Goal: Contribute content

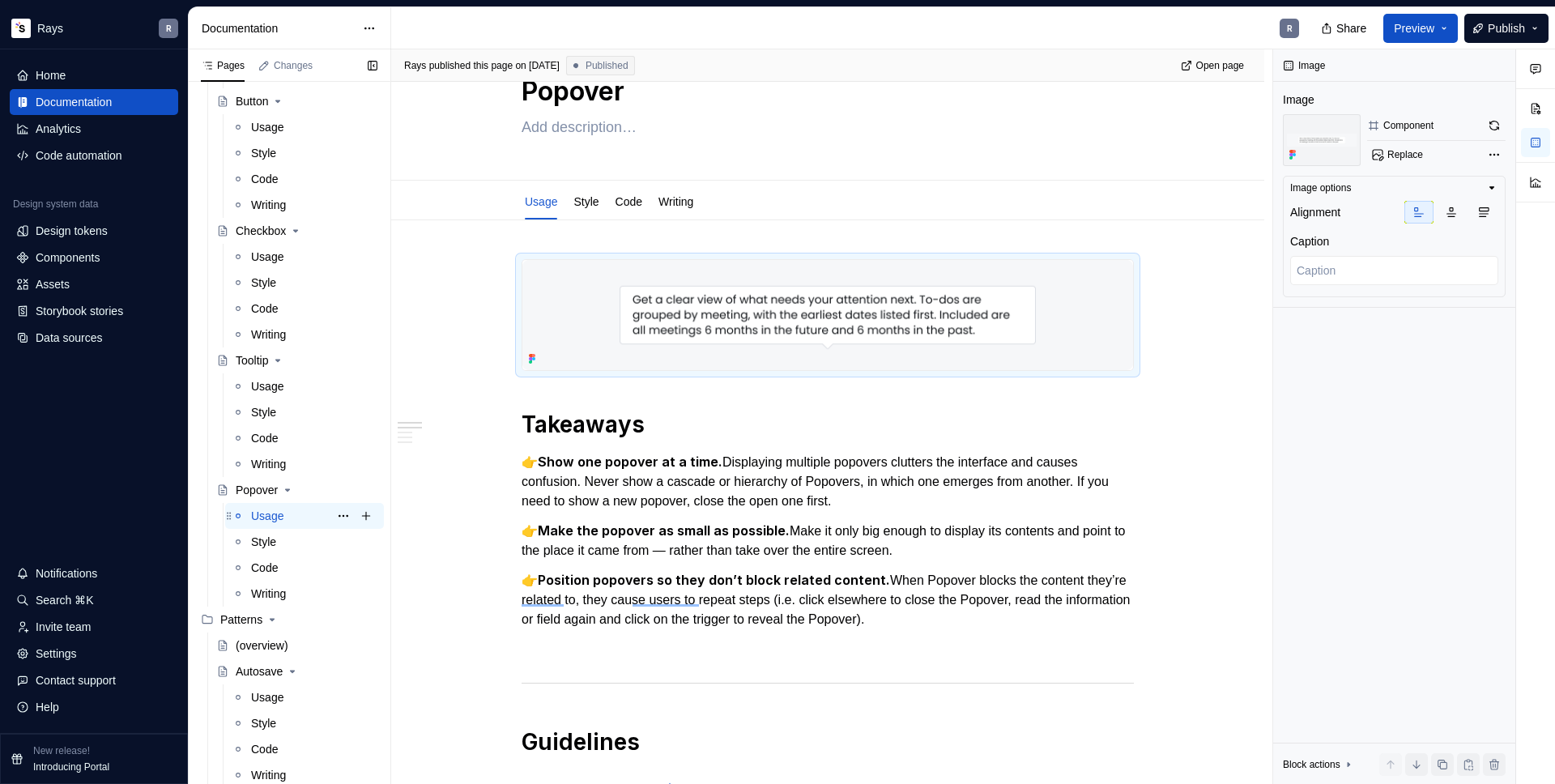
scroll to position [462, 0]
click at [263, 382] on div "Usage" at bounding box center [267, 386] width 33 height 16
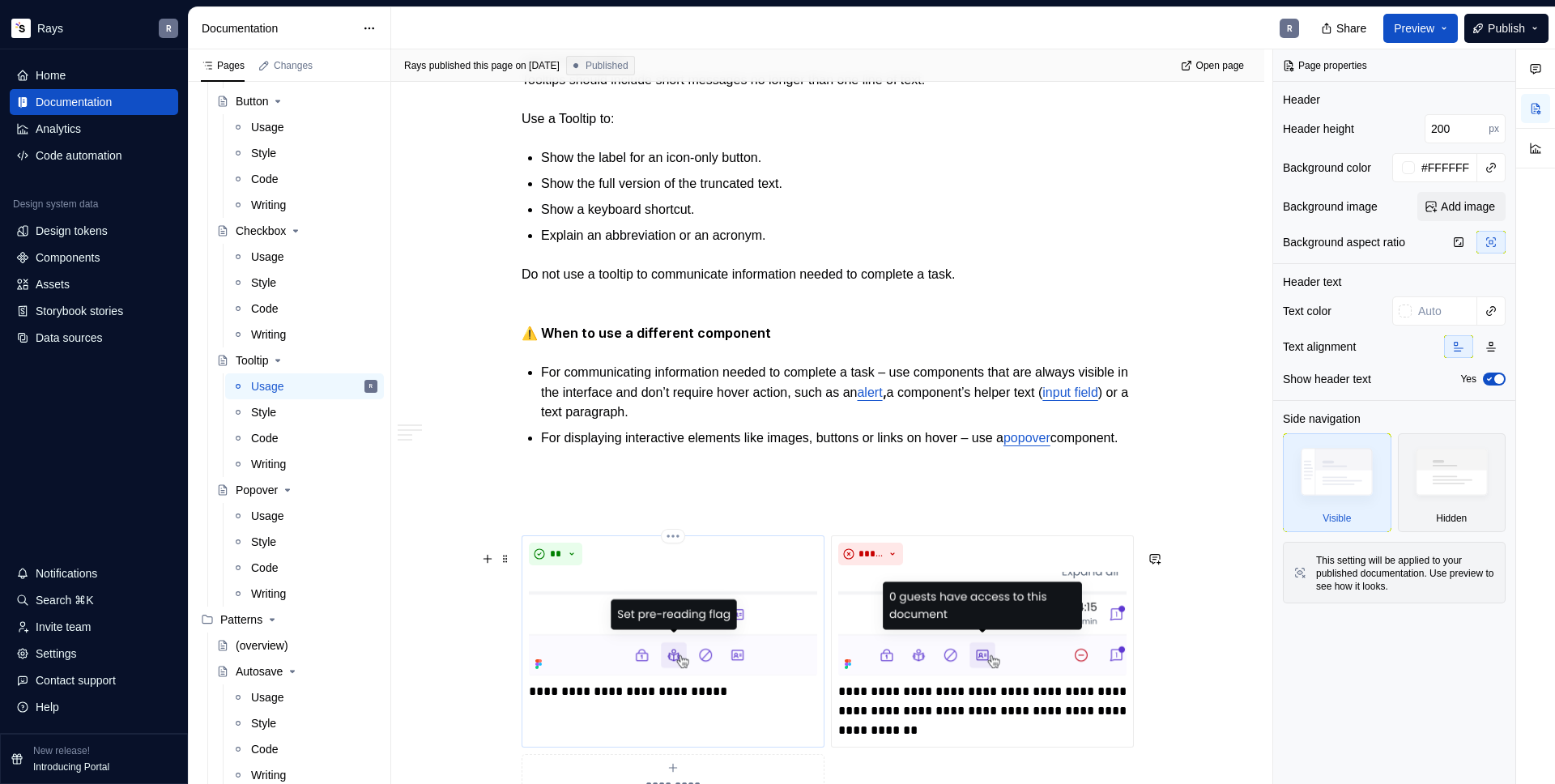
scroll to position [1100, 0]
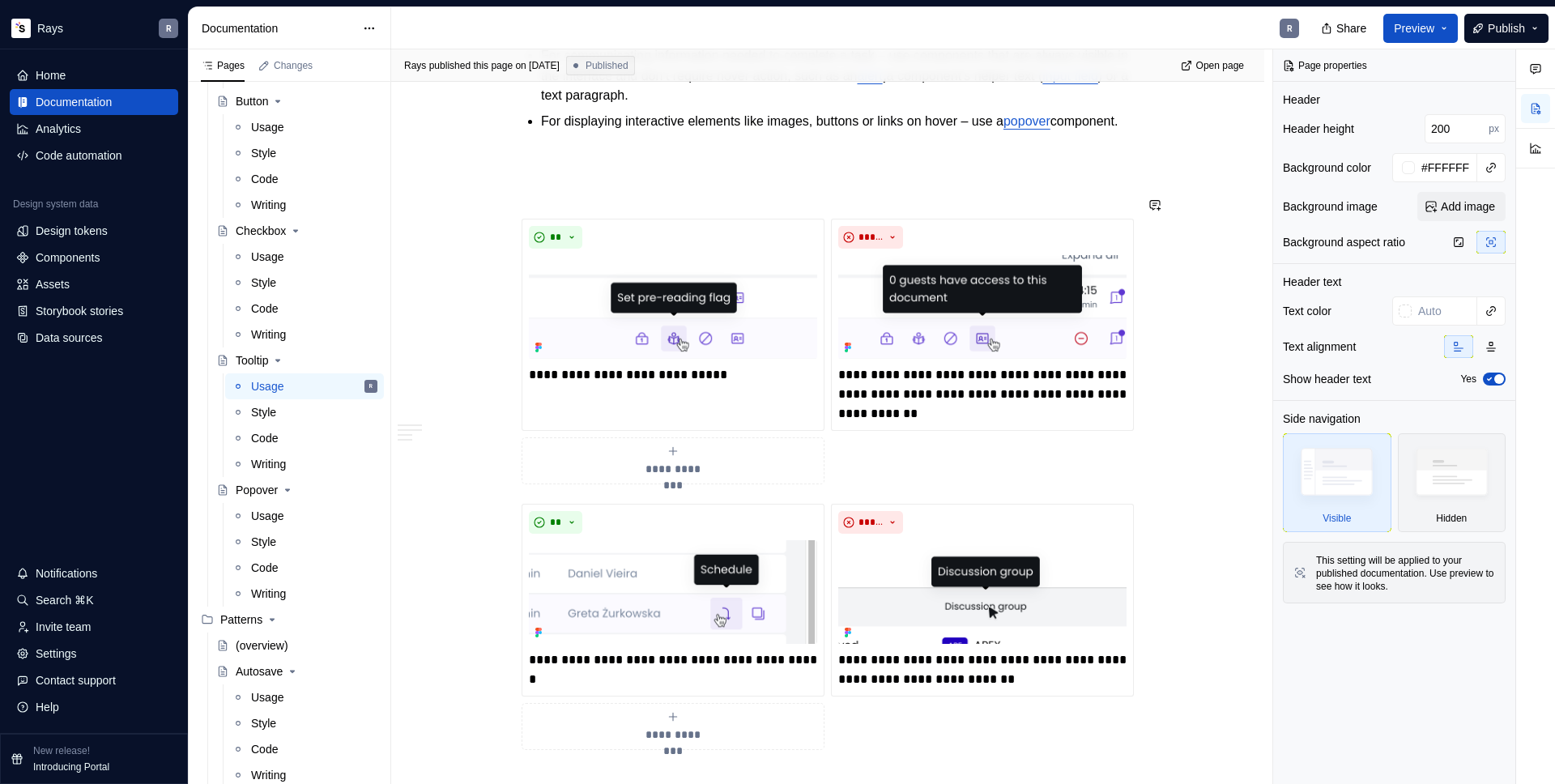
click at [542, 188] on div "Takeaways 👉 Position tooltips so they don’t block related content. When Tooltip…" at bounding box center [827, 494] width 612 height 2544
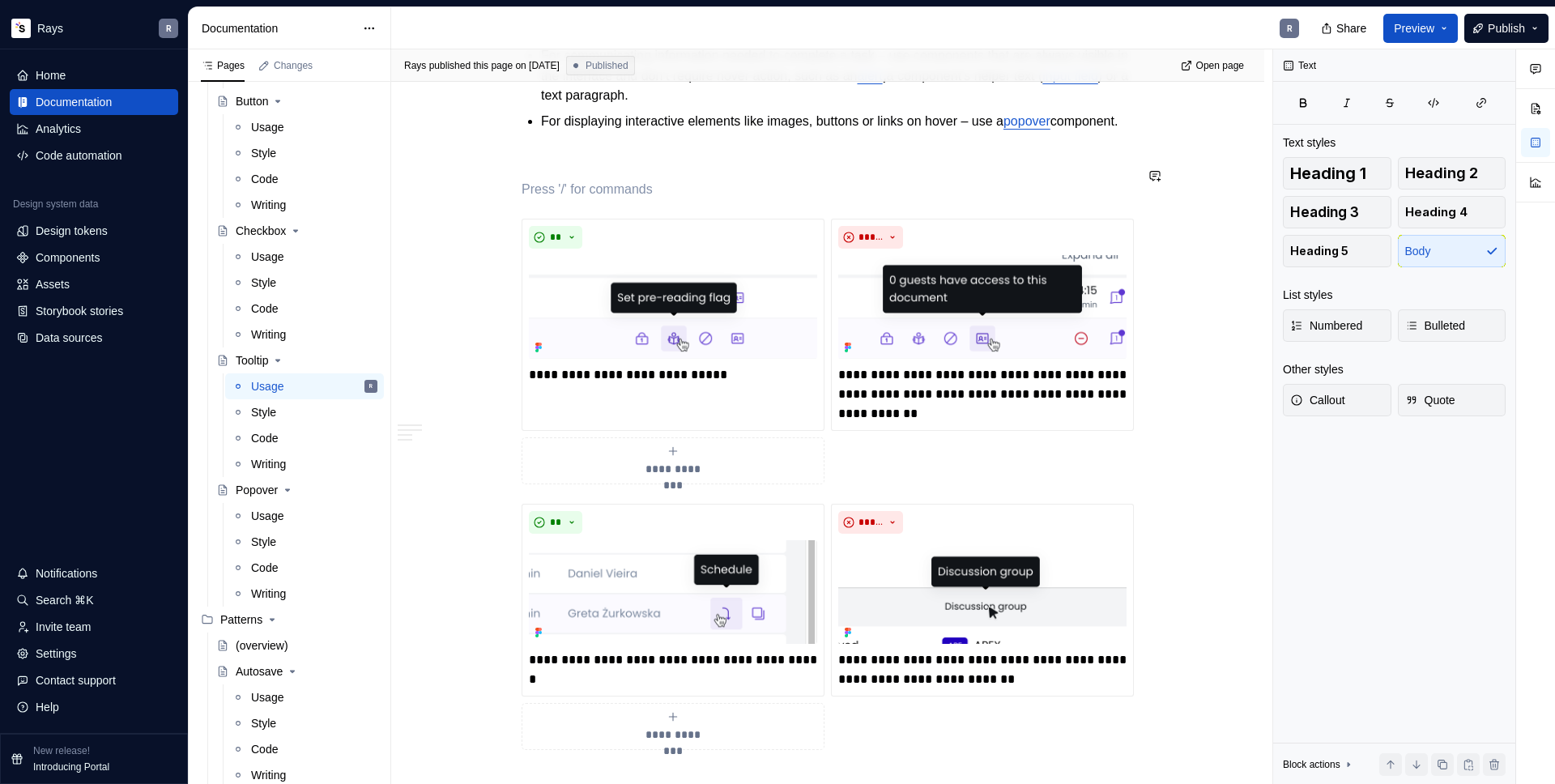
click at [525, 161] on div "Takeaways 👉 Position tooltips so they don’t block related content. When Tooltip…" at bounding box center [827, 494] width 612 height 2544
click at [555, 158] on div "Takeaways 👉 Position tooltips so they don’t block related content. When Tooltip…" at bounding box center [827, 494] width 612 height 2544
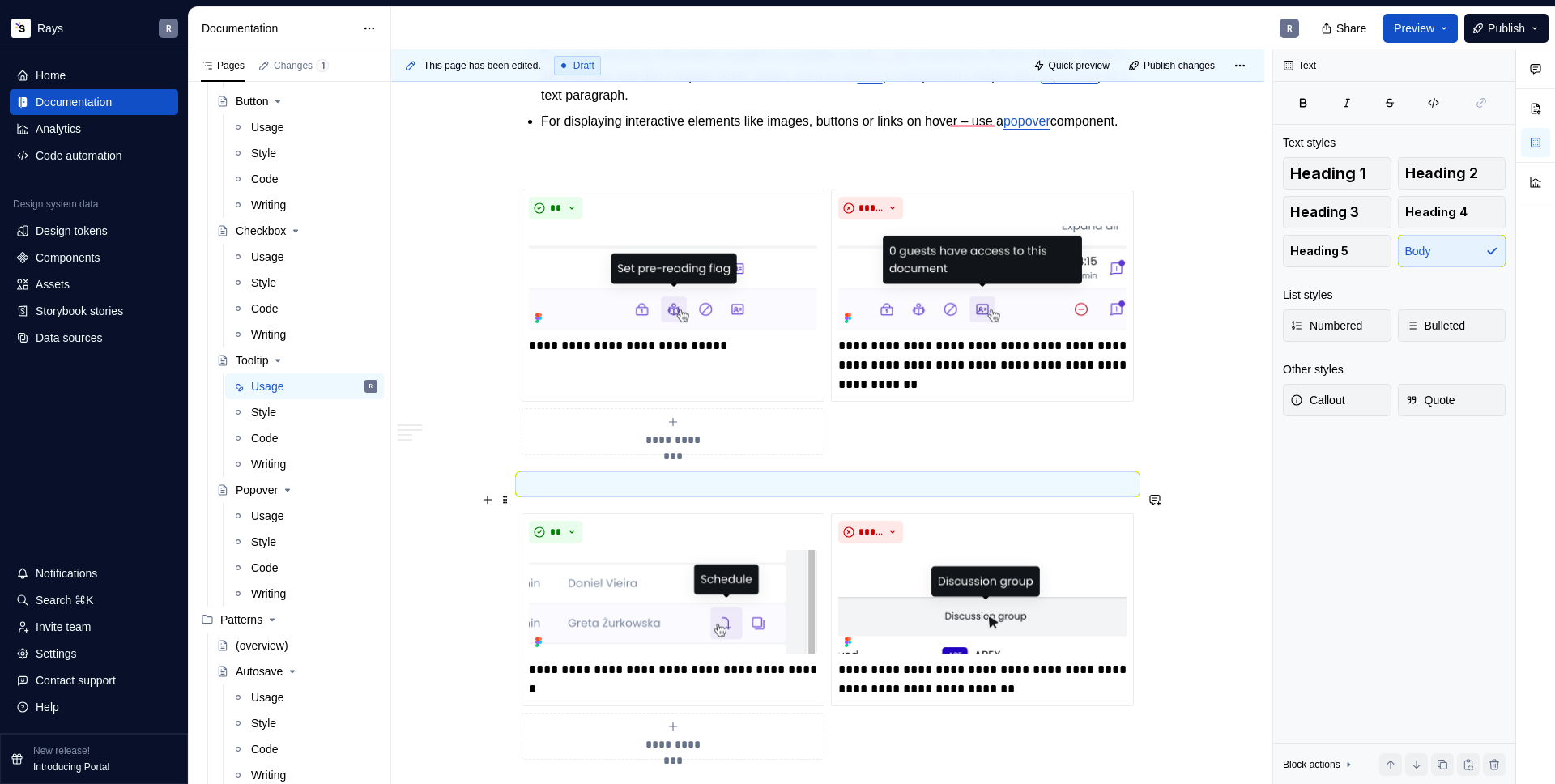
click at [531, 494] on p "To enrich screen reader interactions, please activate Accessibility in Grammarl…" at bounding box center [827, 484] width 612 height 19
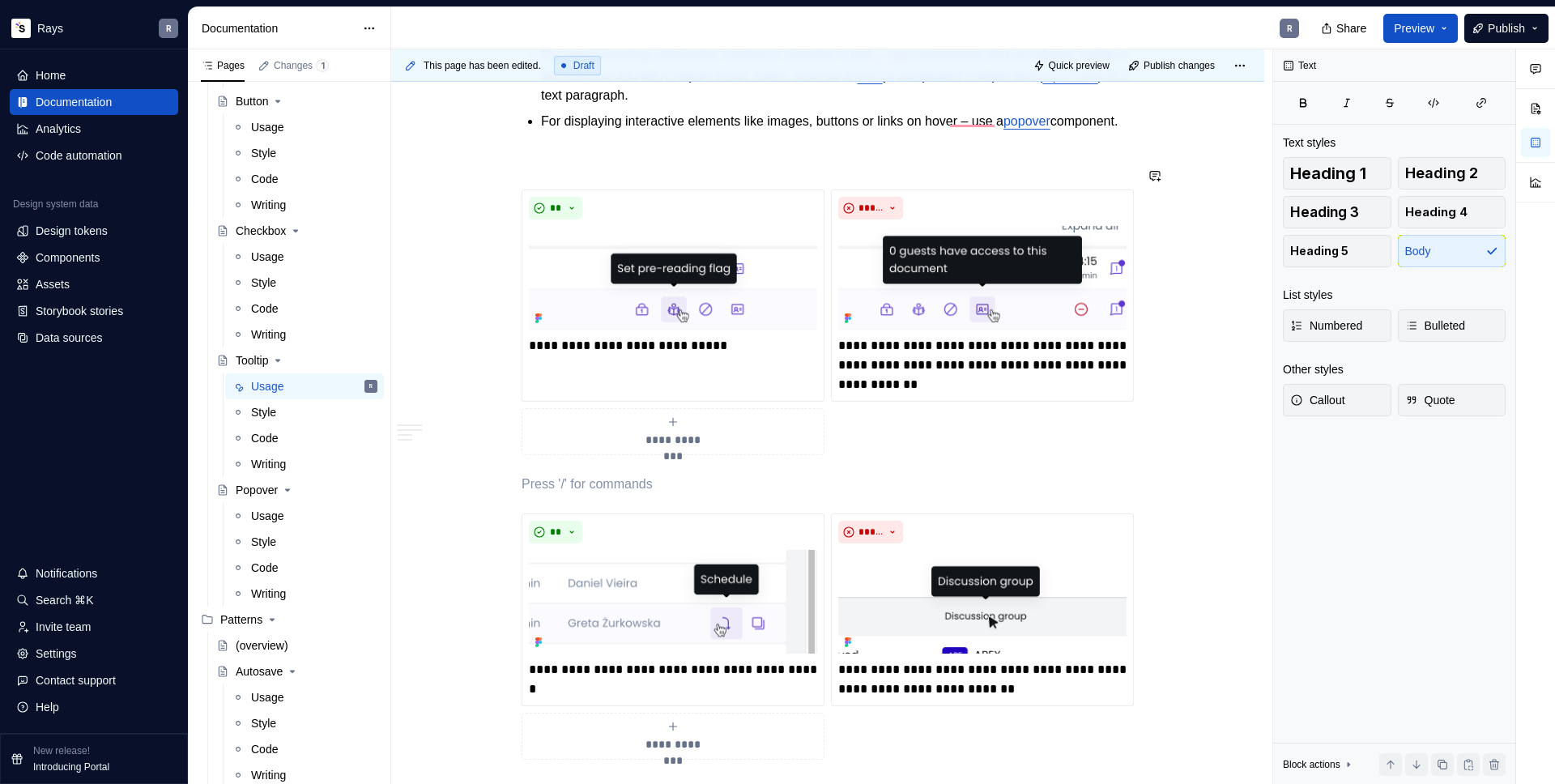
click at [574, 161] on div "Takeaways 👉 Position tooltips so they don’t block related content. When Tooltip…" at bounding box center [827, 499] width 612 height 2554
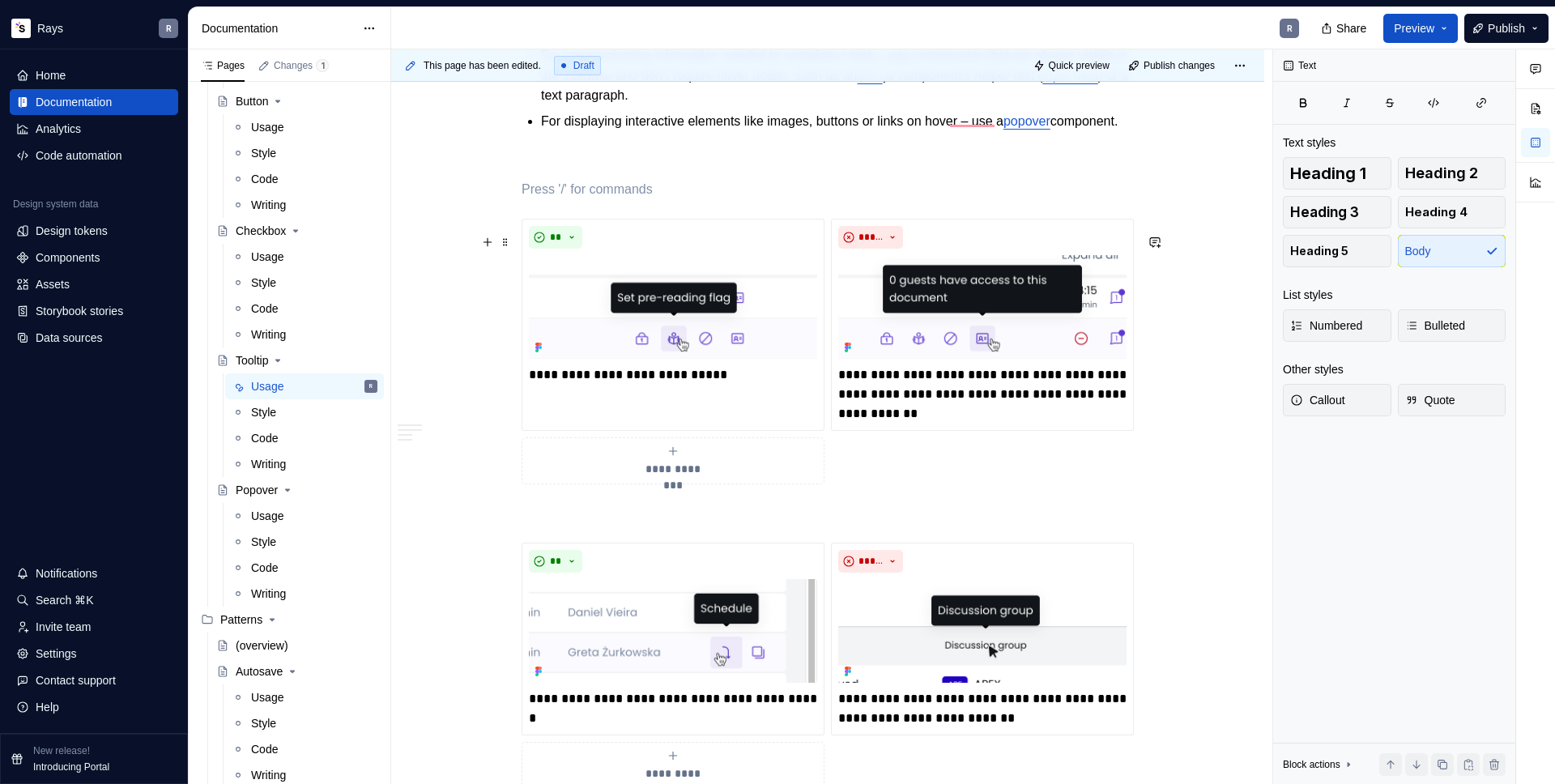
scroll to position [1552, 0]
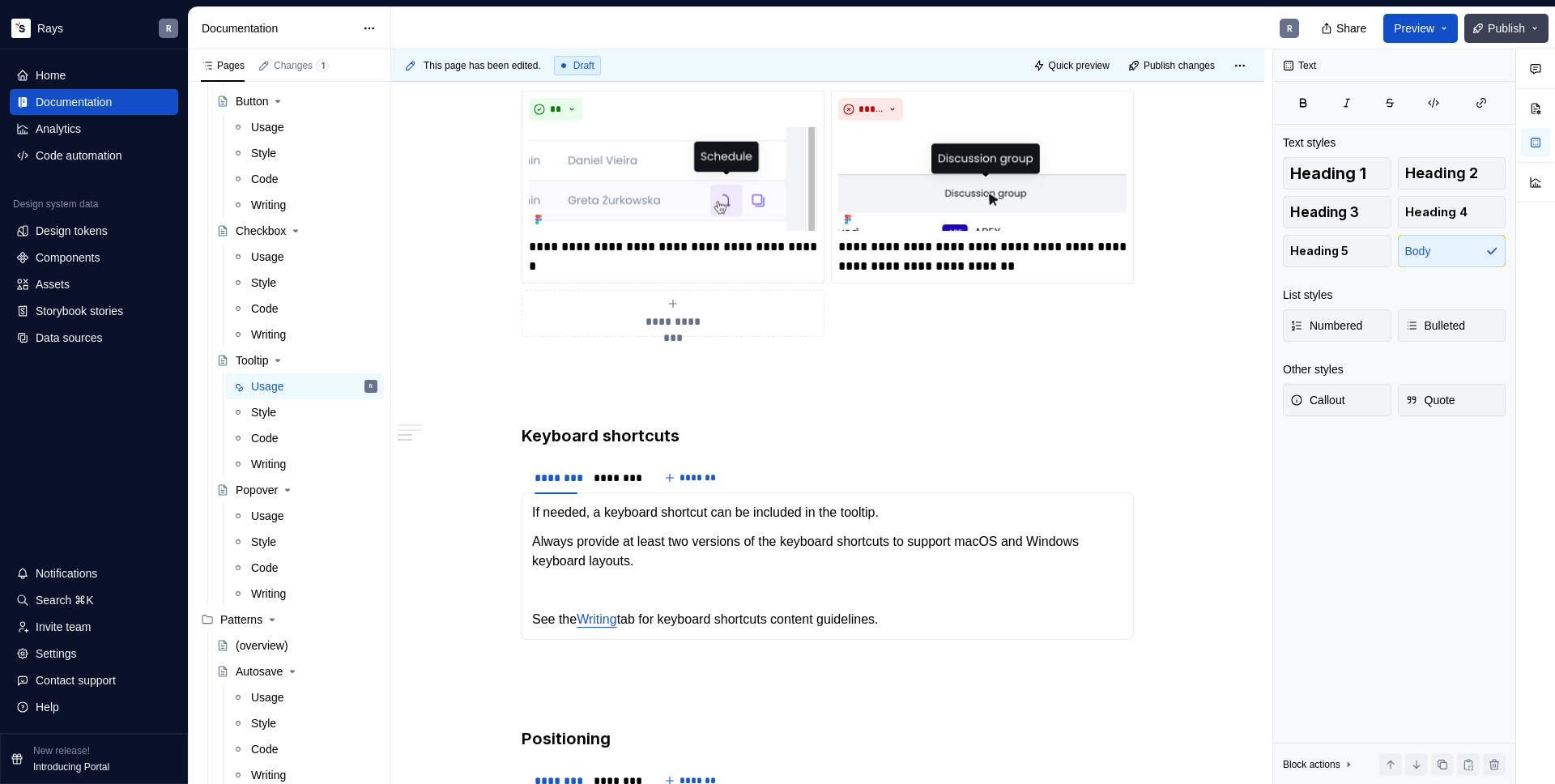
click at [1489, 28] on span "Publish" at bounding box center [1506, 28] width 37 height 16
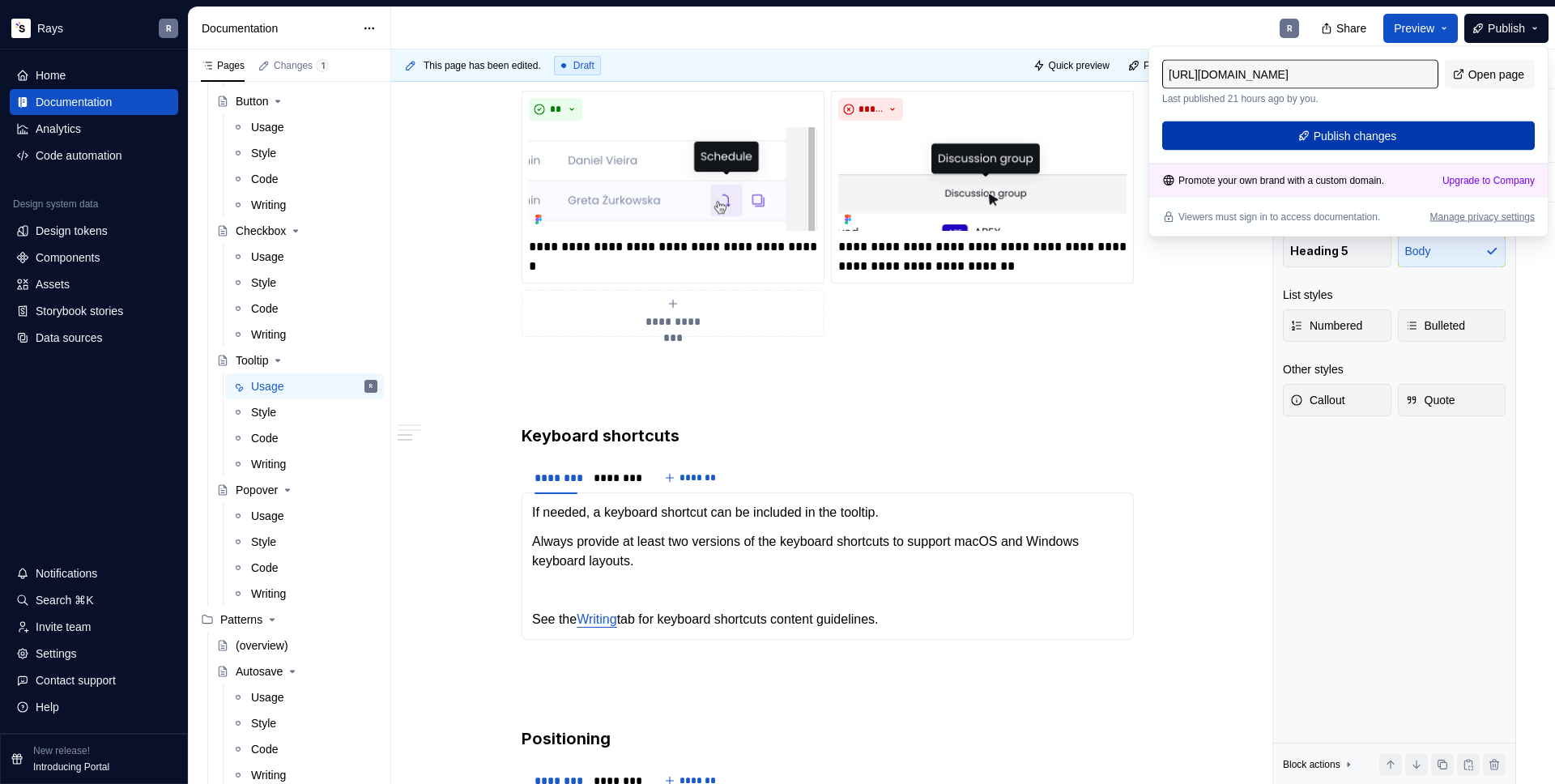
click at [1326, 141] on span "Publish changes" at bounding box center [1355, 136] width 83 height 16
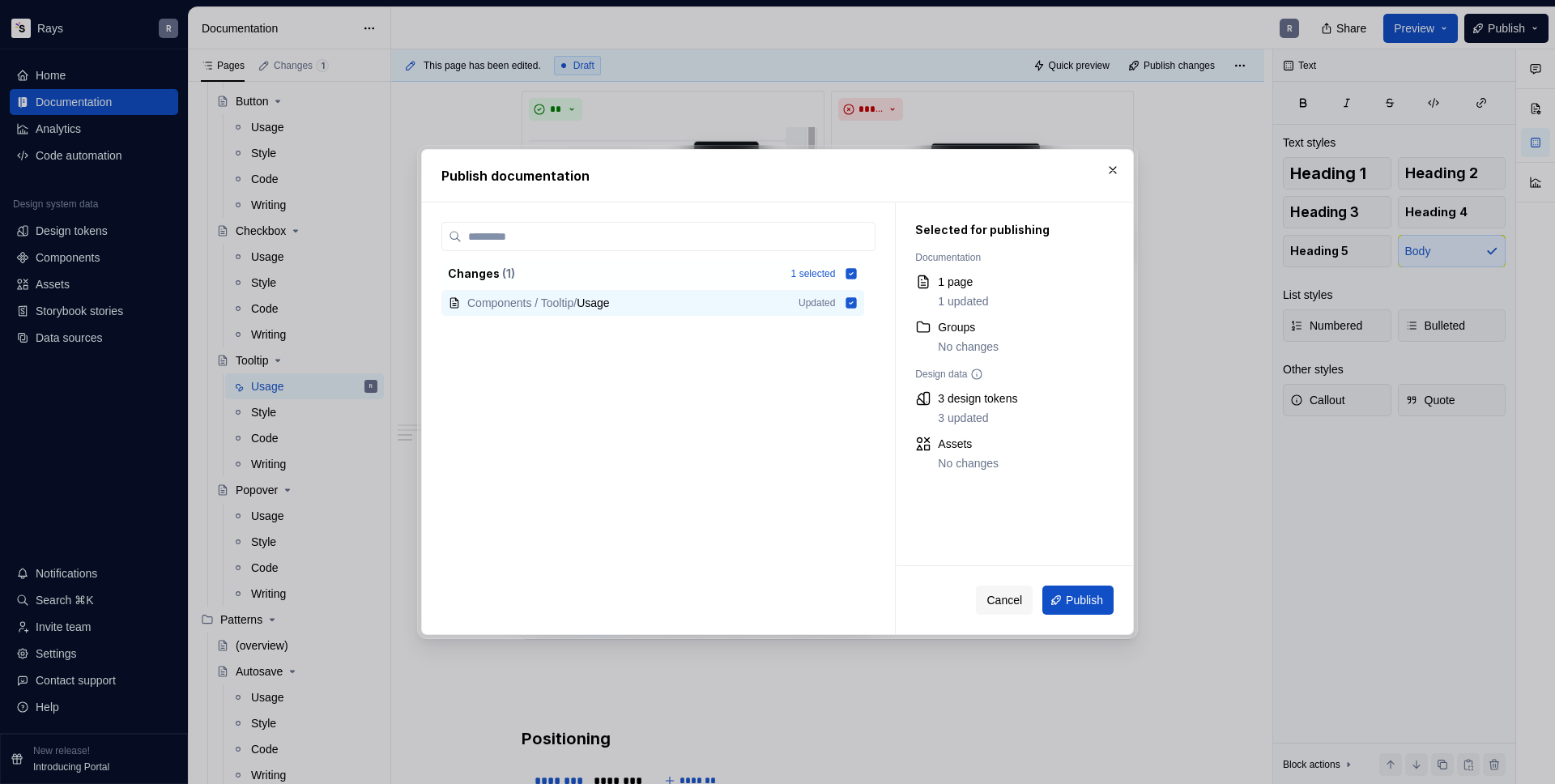
click at [1079, 598] on span "Publish" at bounding box center [1084, 599] width 37 height 16
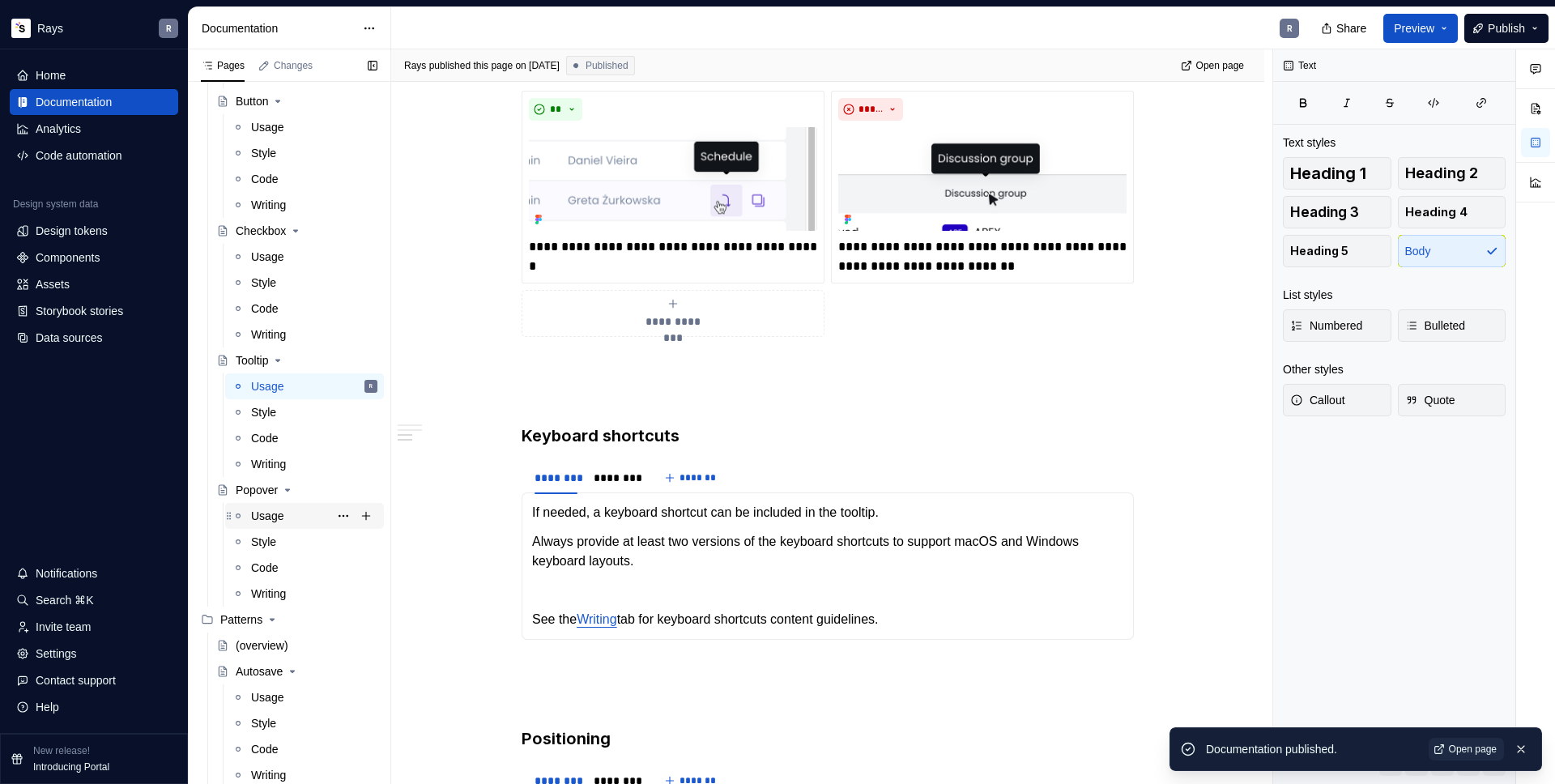
click at [278, 521] on div "Usage" at bounding box center [267, 516] width 33 height 16
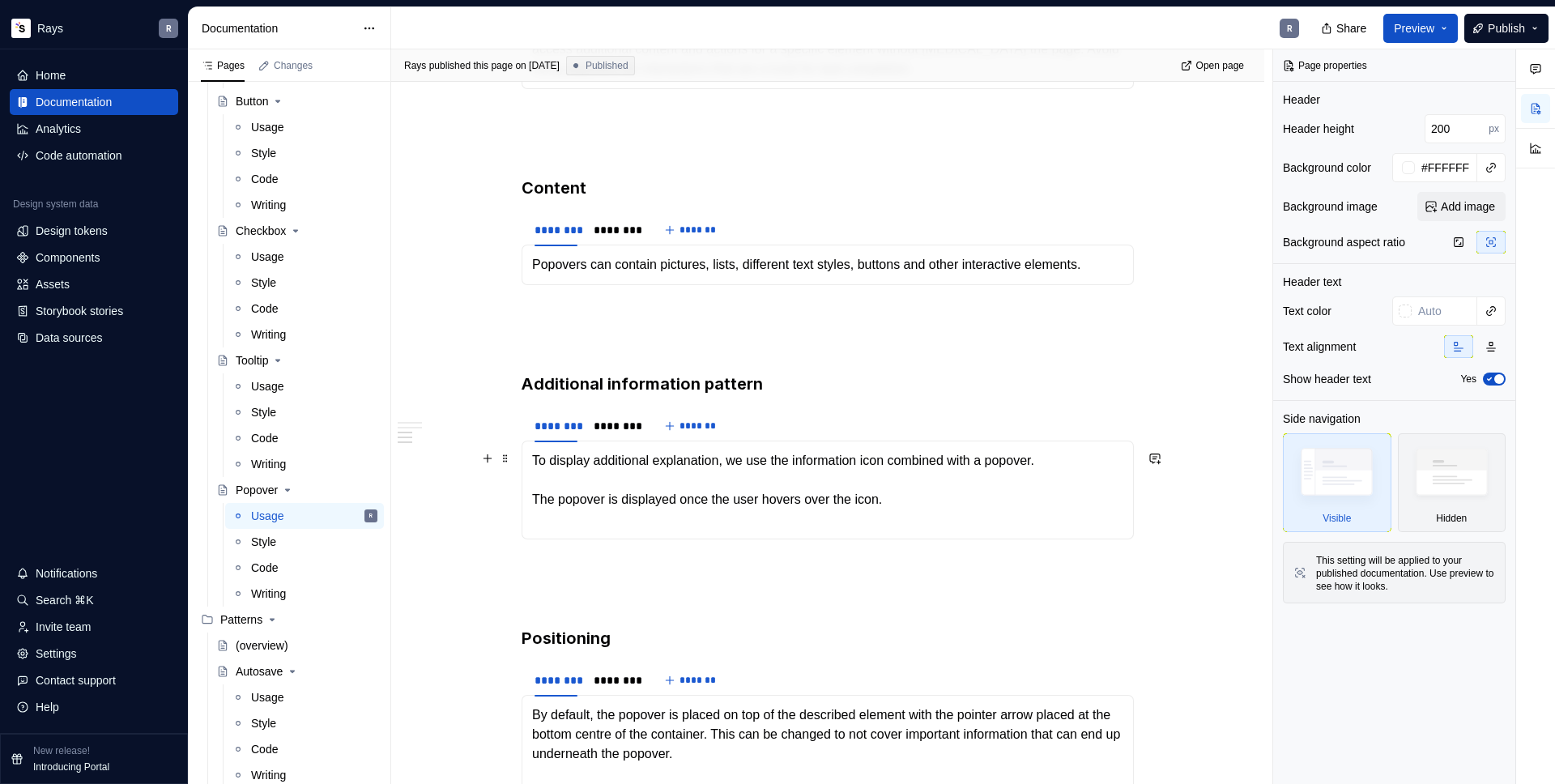
scroll to position [818, 0]
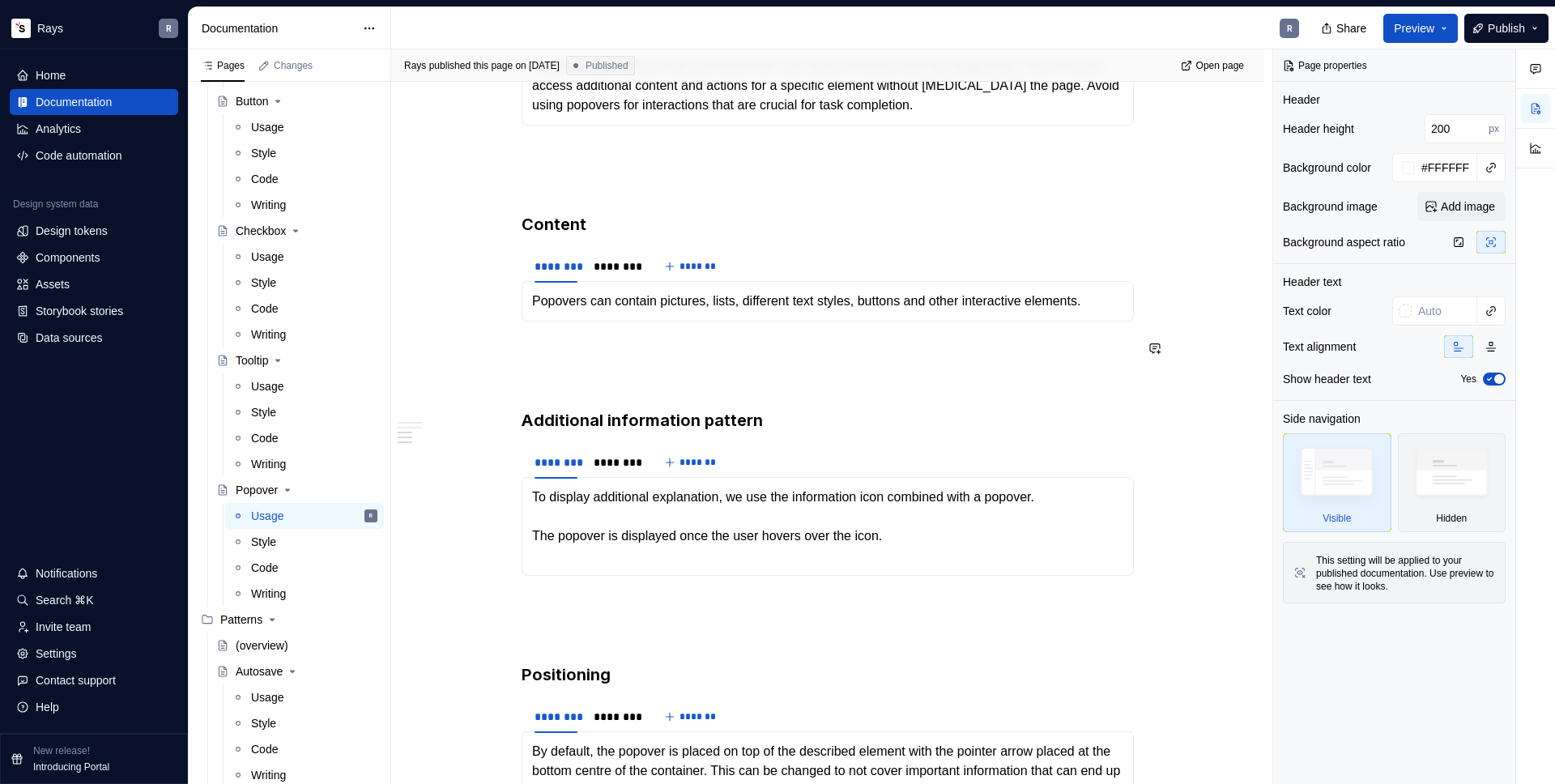
click at [547, 336] on div "Takeaways 👉 Show one popover at a time. Displaying multiple popovers clutters t…" at bounding box center [827, 278] width 612 height 1549
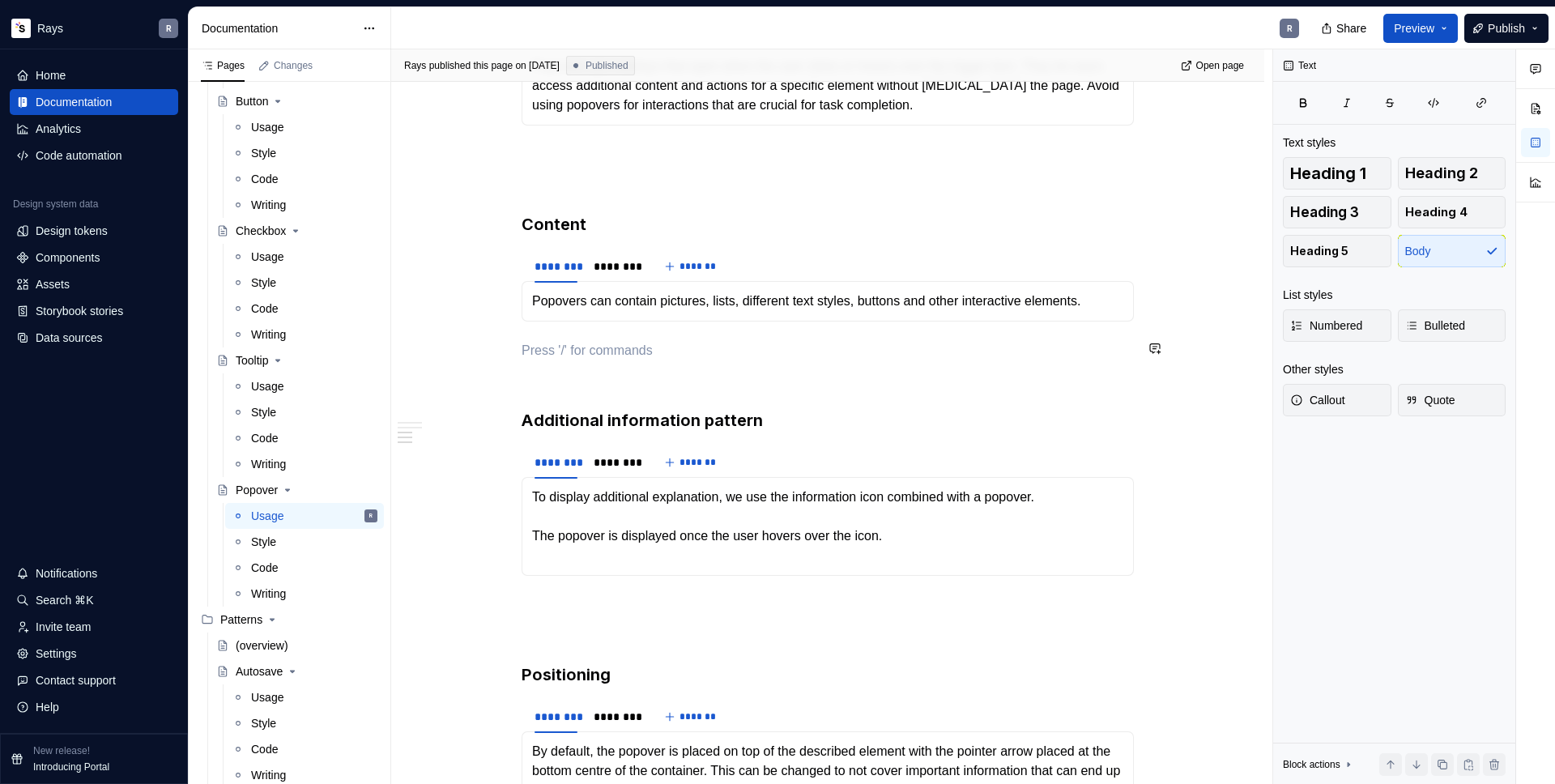
type textarea "*"
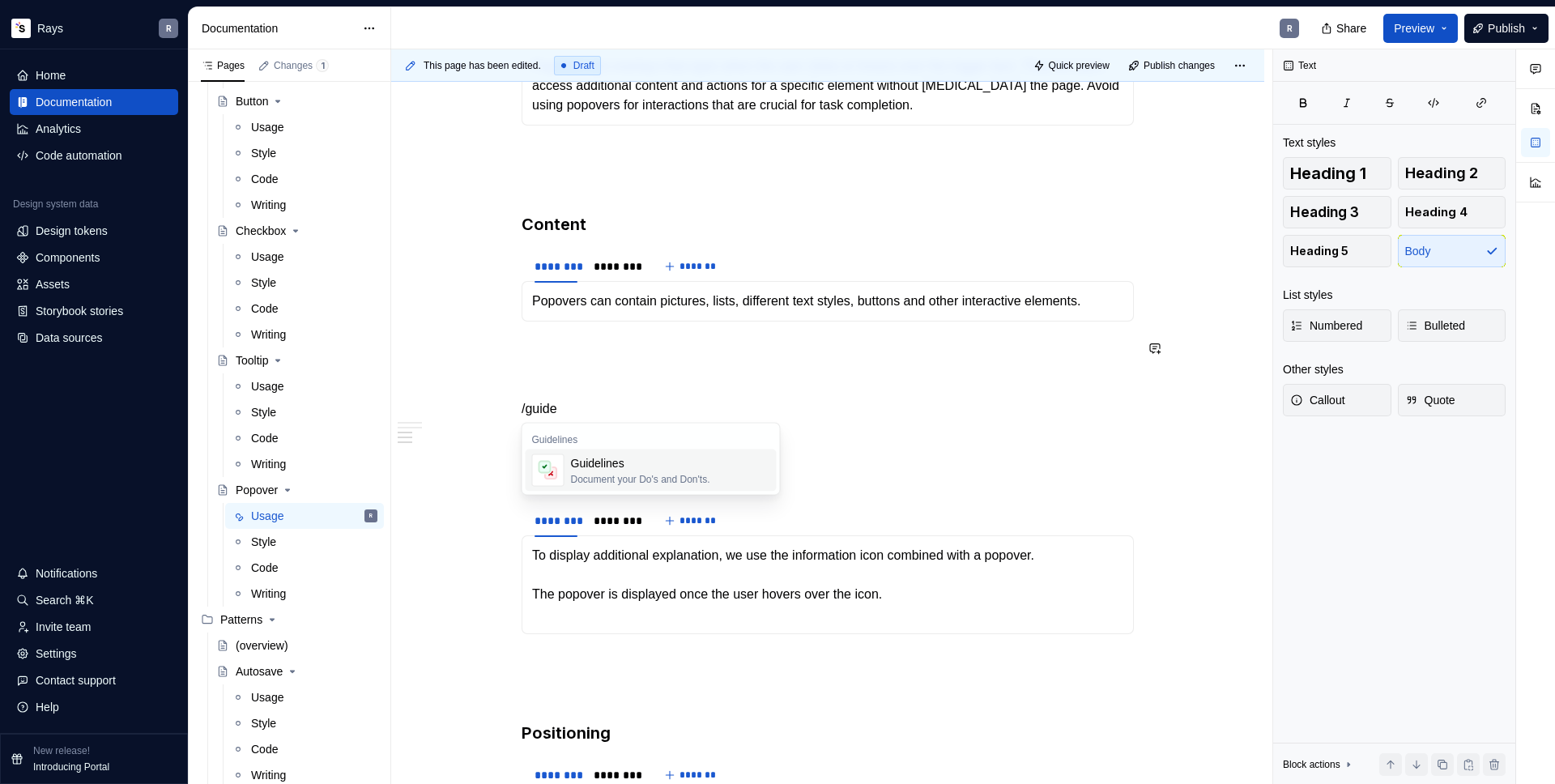
click at [632, 470] on div "Guidelines" at bounding box center [640, 463] width 140 height 16
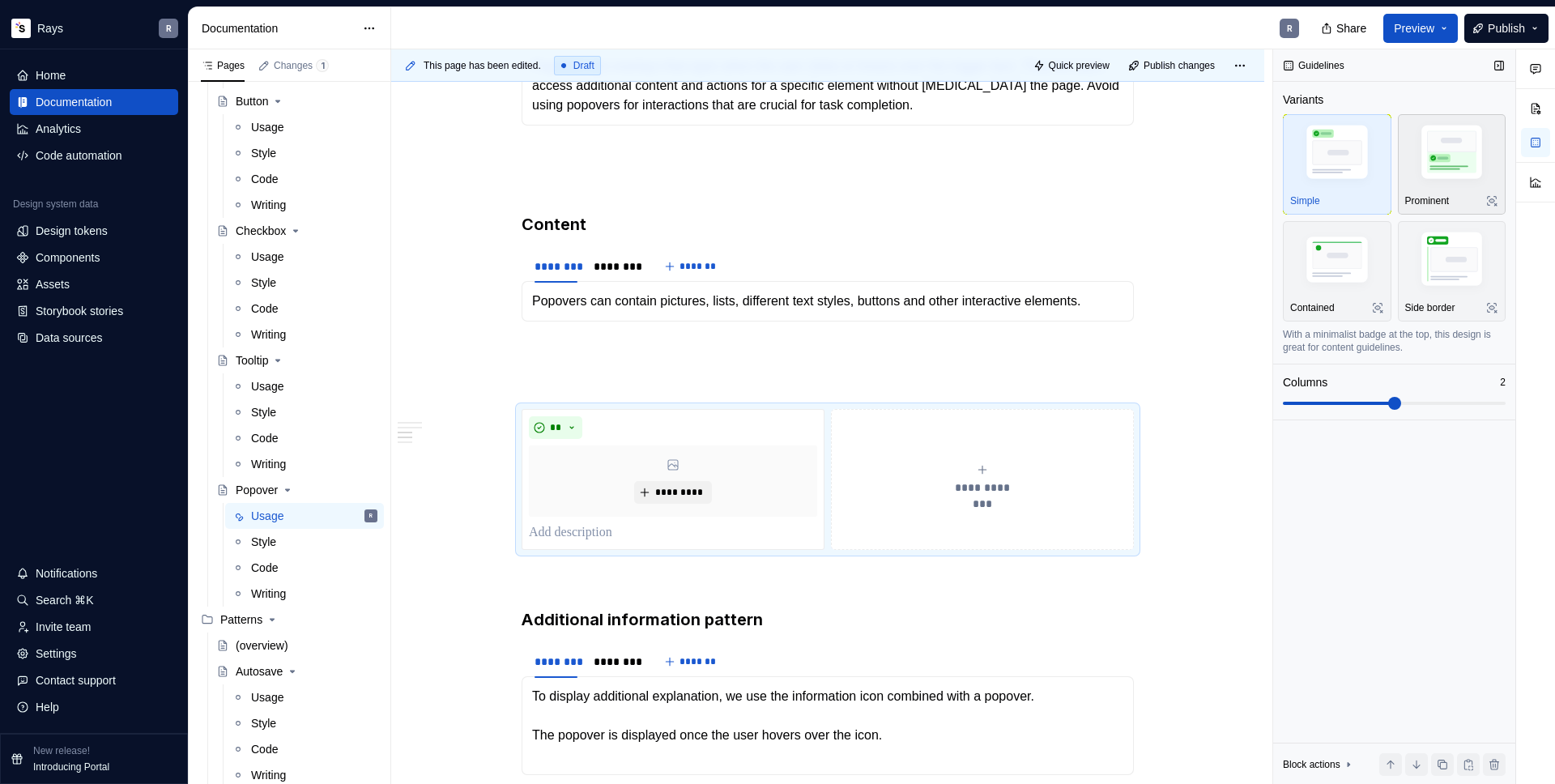
click at [1445, 179] on img "button" at bounding box center [1452, 155] width 94 height 71
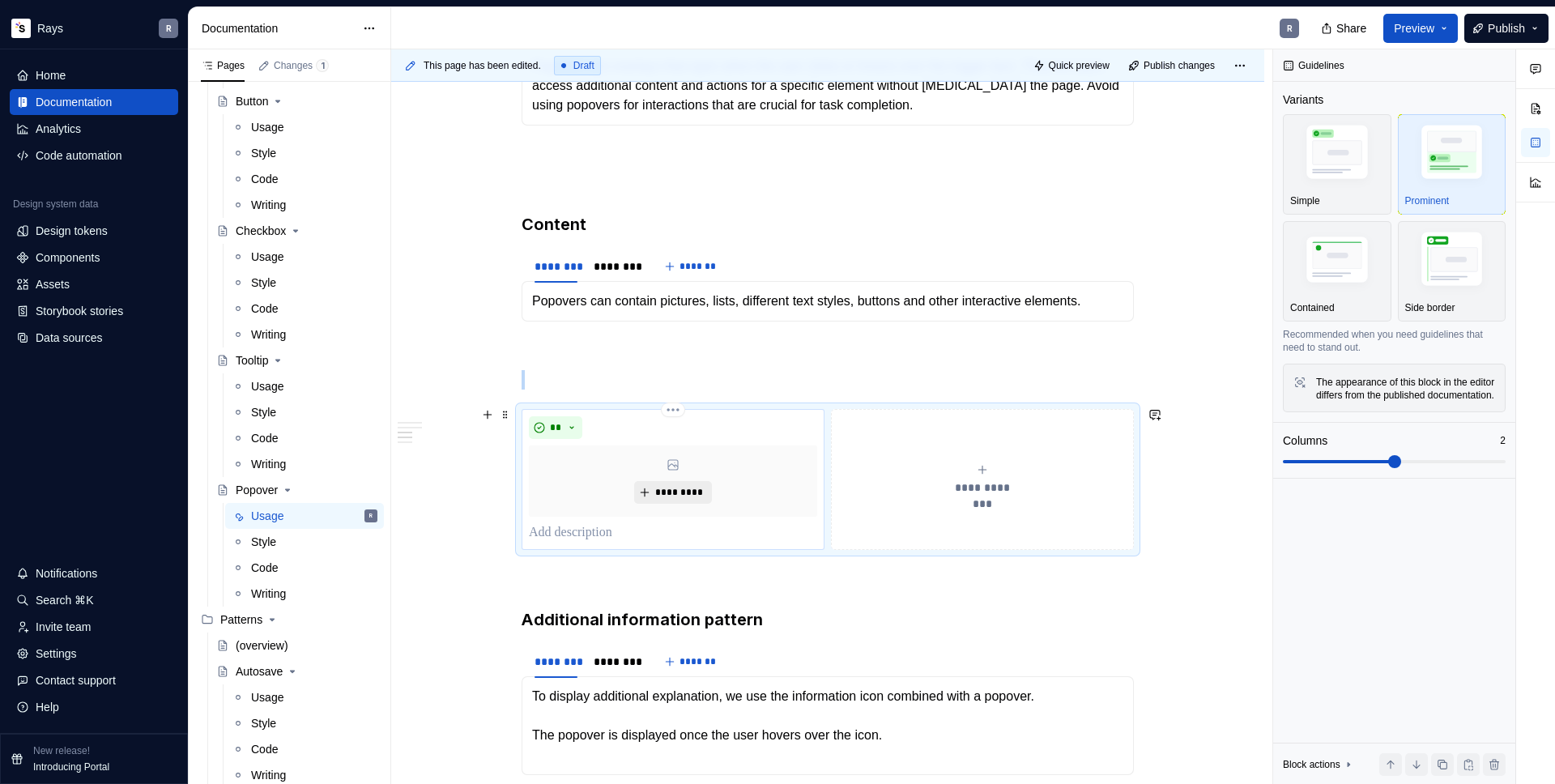
click at [662, 486] on span "*********" at bounding box center [679, 492] width 49 height 13
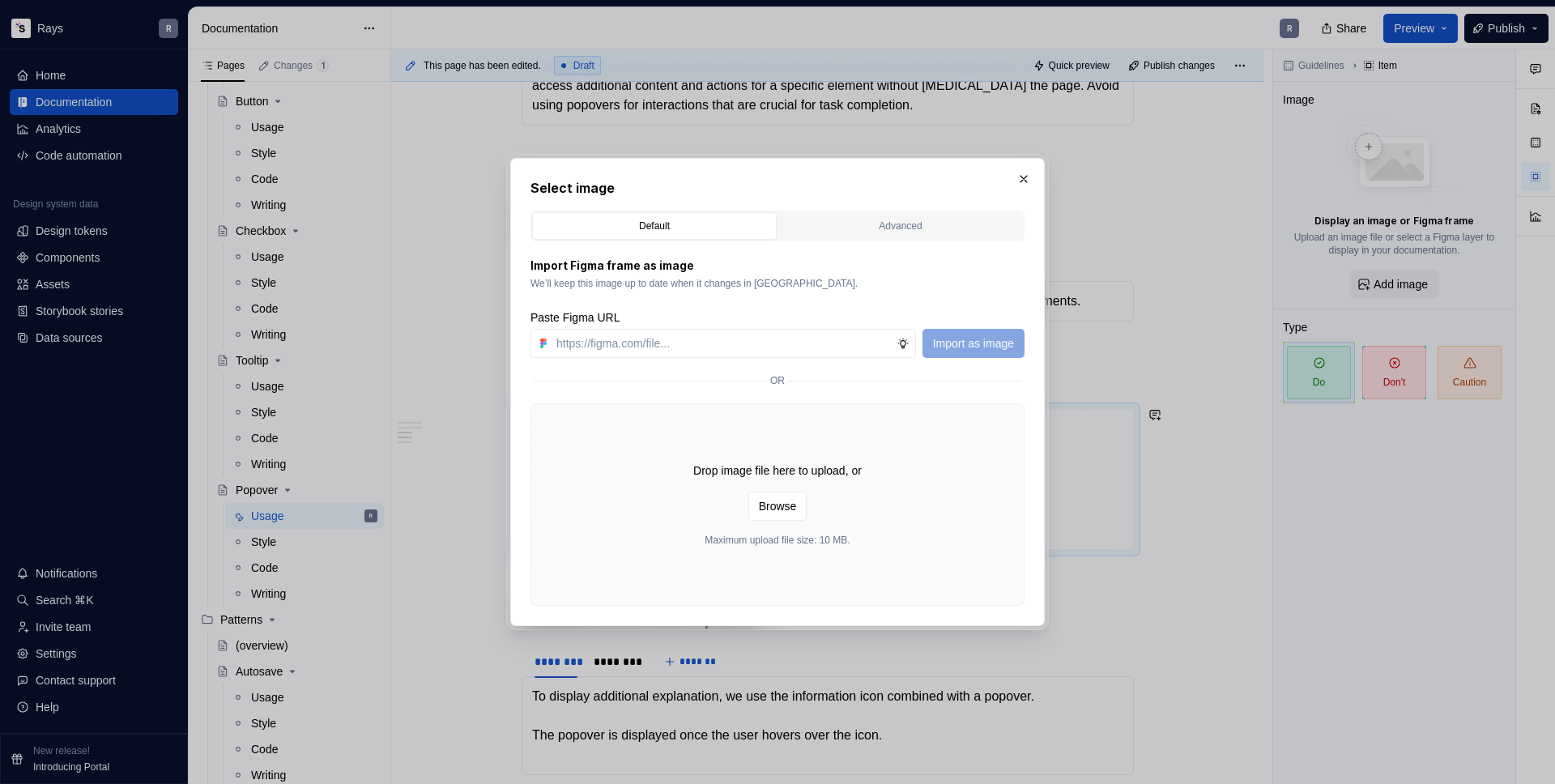
type textarea "*"
click at [676, 328] on div "Paste Figma URL Import as image" at bounding box center [777, 333] width 494 height 49
click at [676, 336] on input "text" at bounding box center [723, 343] width 346 height 29
paste input "[URL][DOMAIN_NAME]"
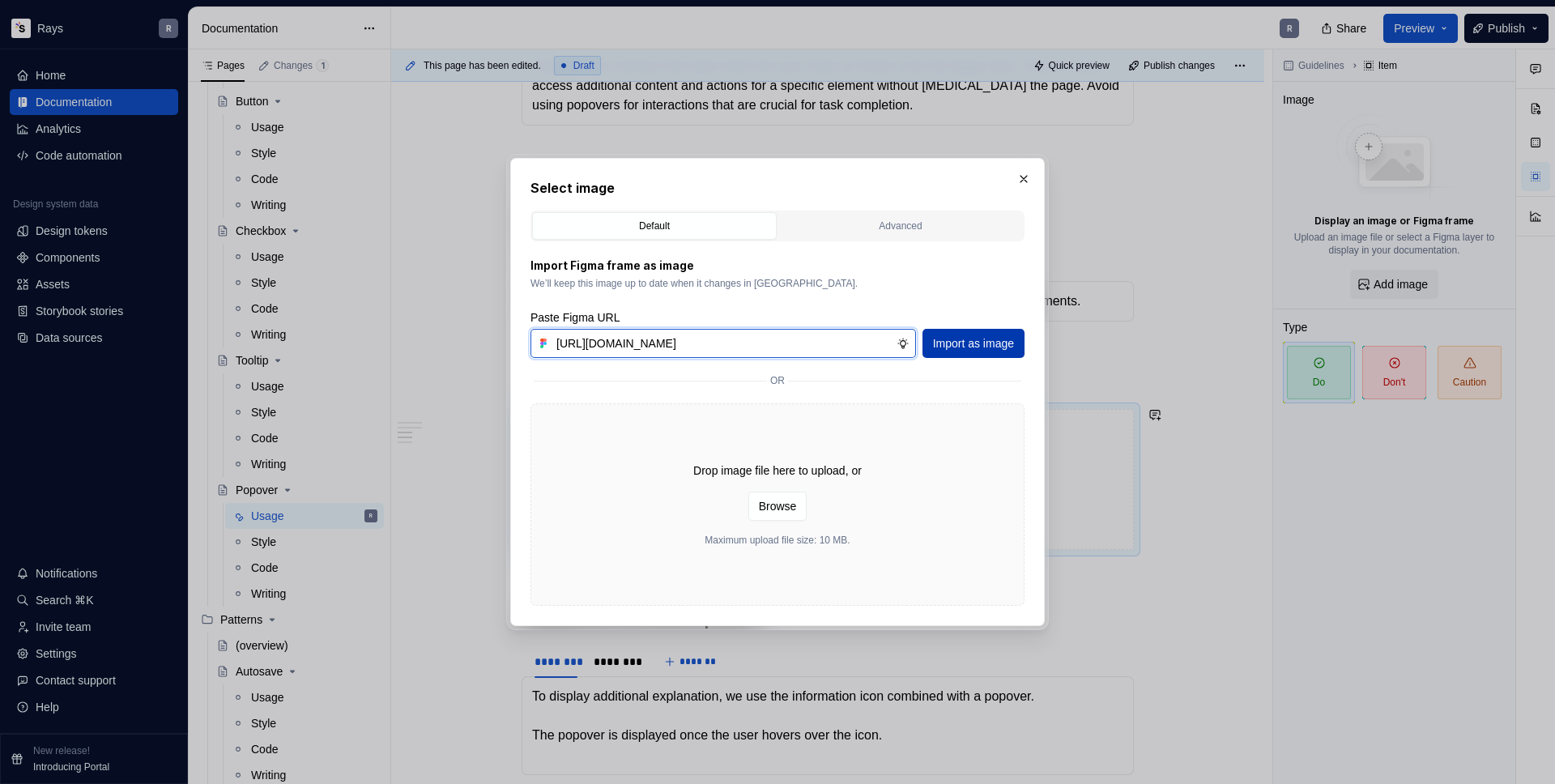
type input "[URL][DOMAIN_NAME]"
click at [991, 337] on span "Import as image" at bounding box center [973, 343] width 81 height 16
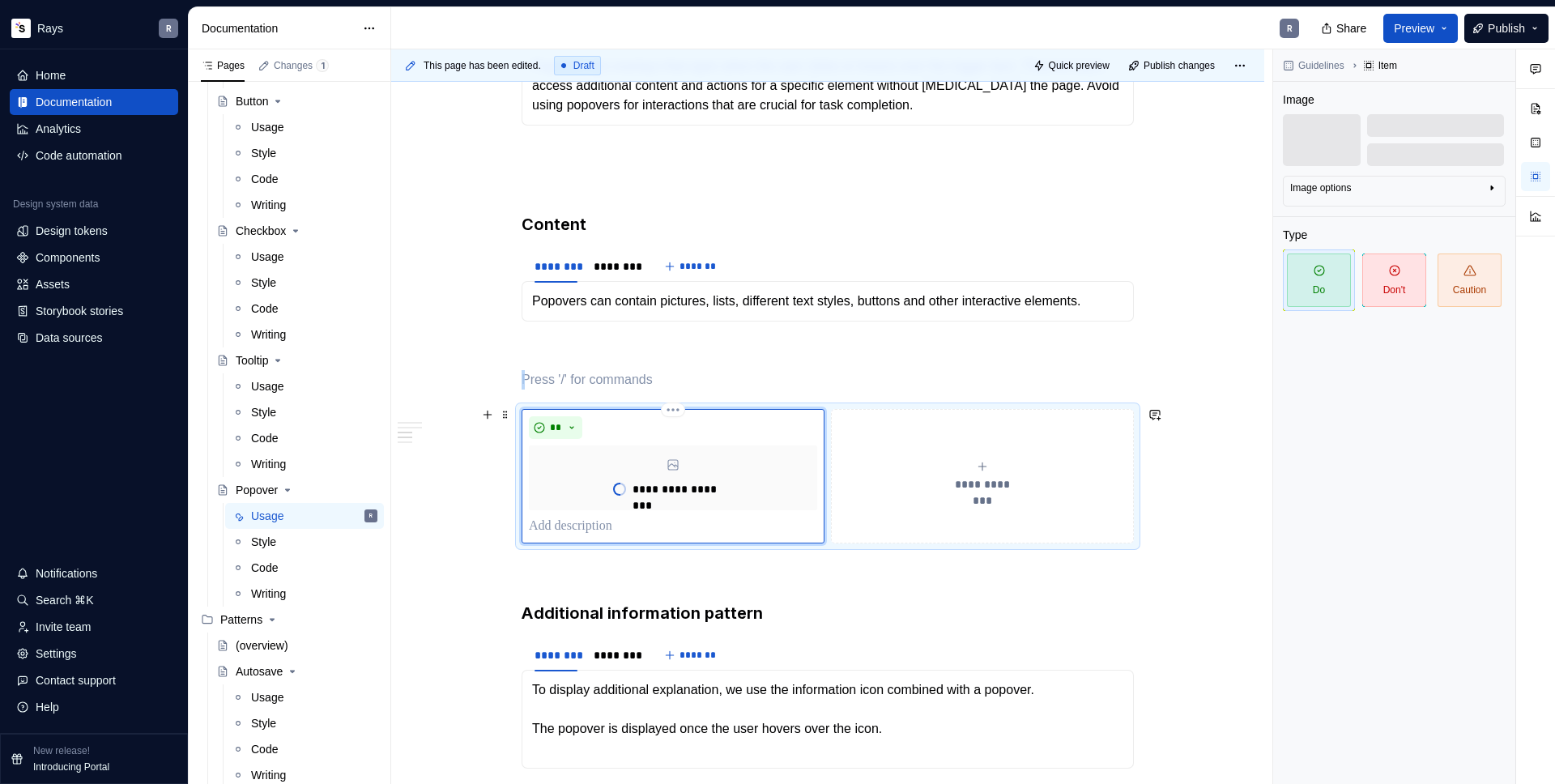
click at [587, 522] on p "To enrich screen reader interactions, please activate Accessibility in Grammarl…" at bounding box center [673, 526] width 288 height 19
type textarea "*"
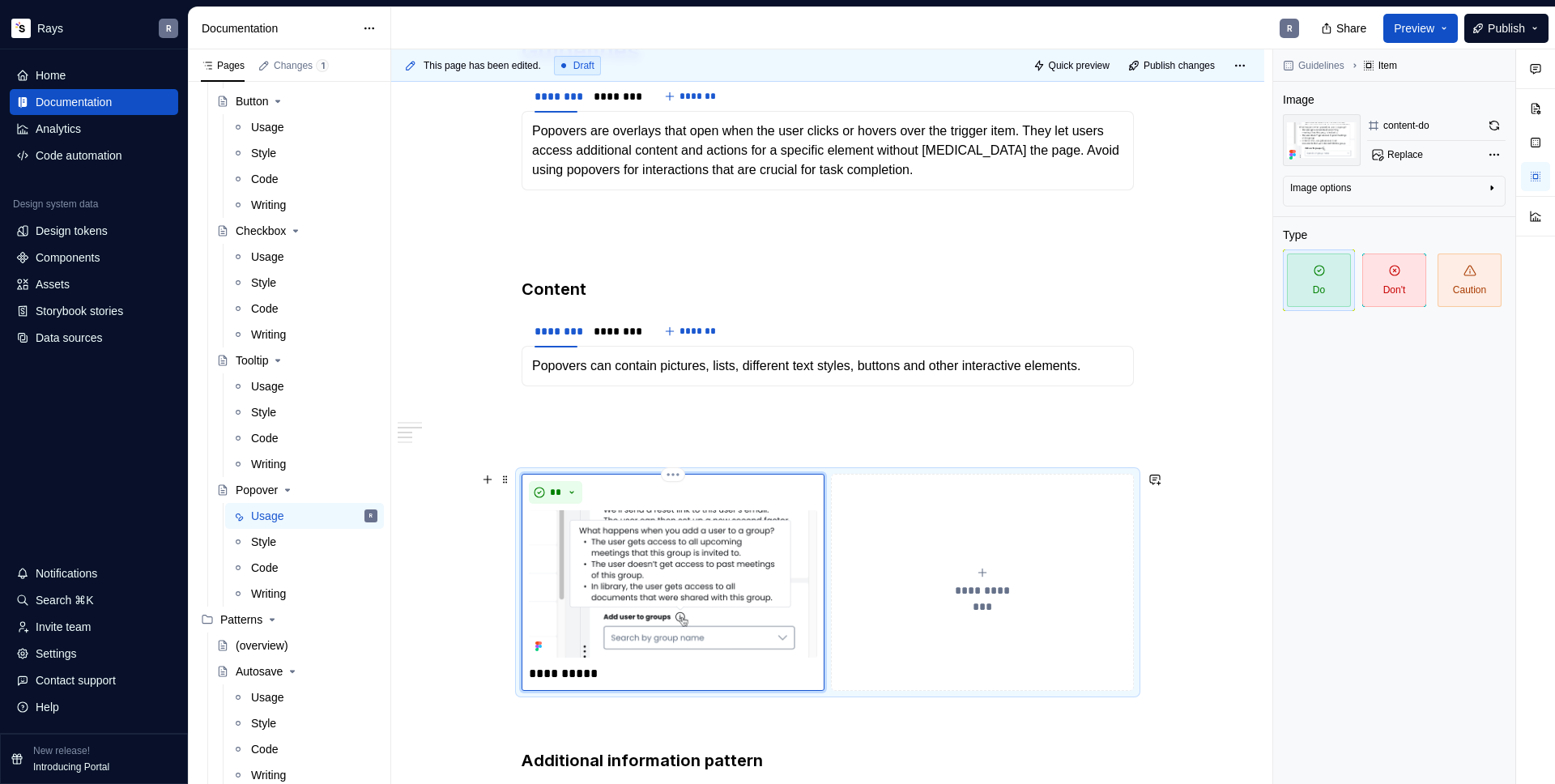
scroll to position [901, 0]
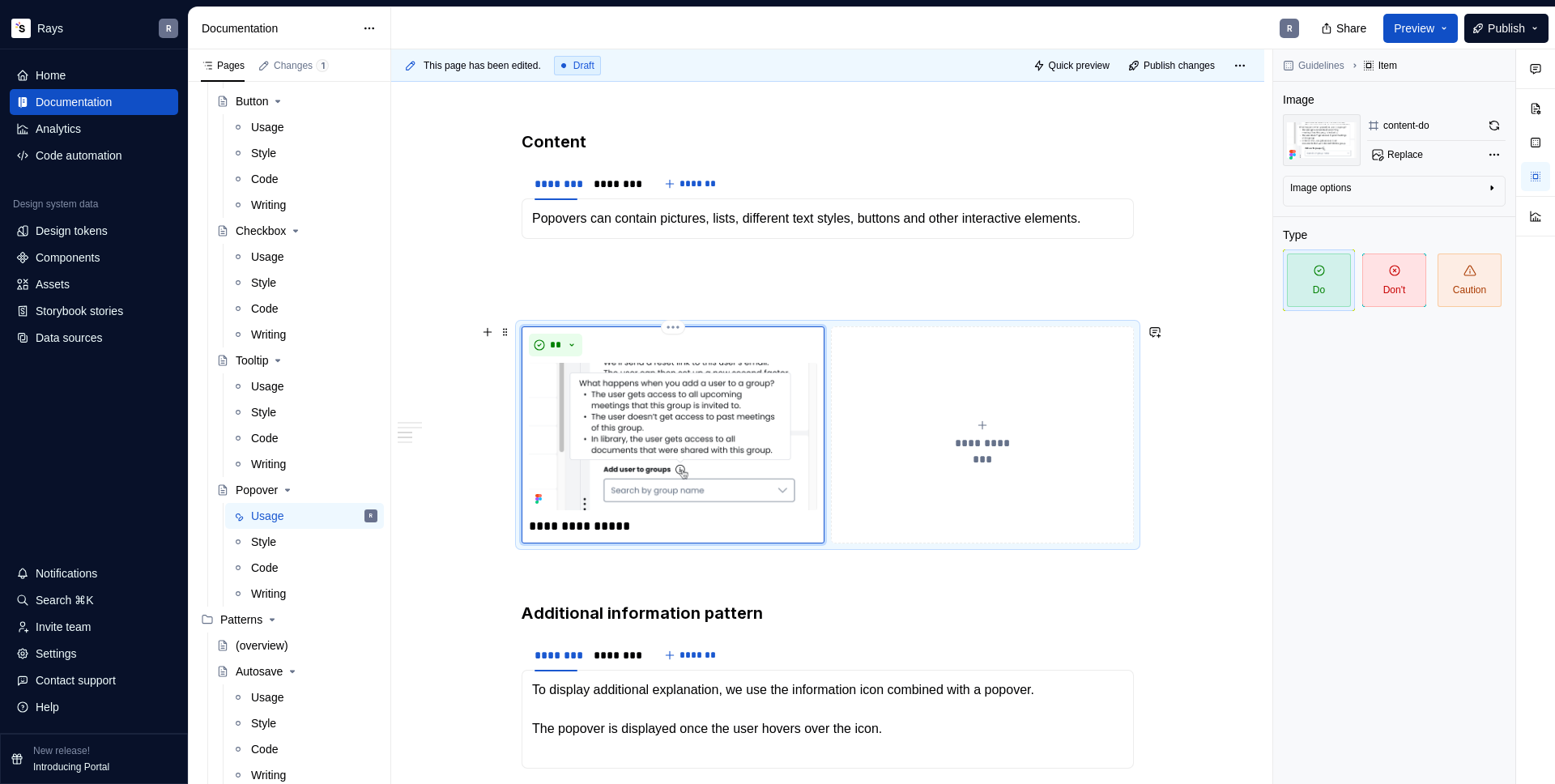
type textarea "*"
click at [991, 410] on button "**********" at bounding box center [982, 435] width 303 height 217
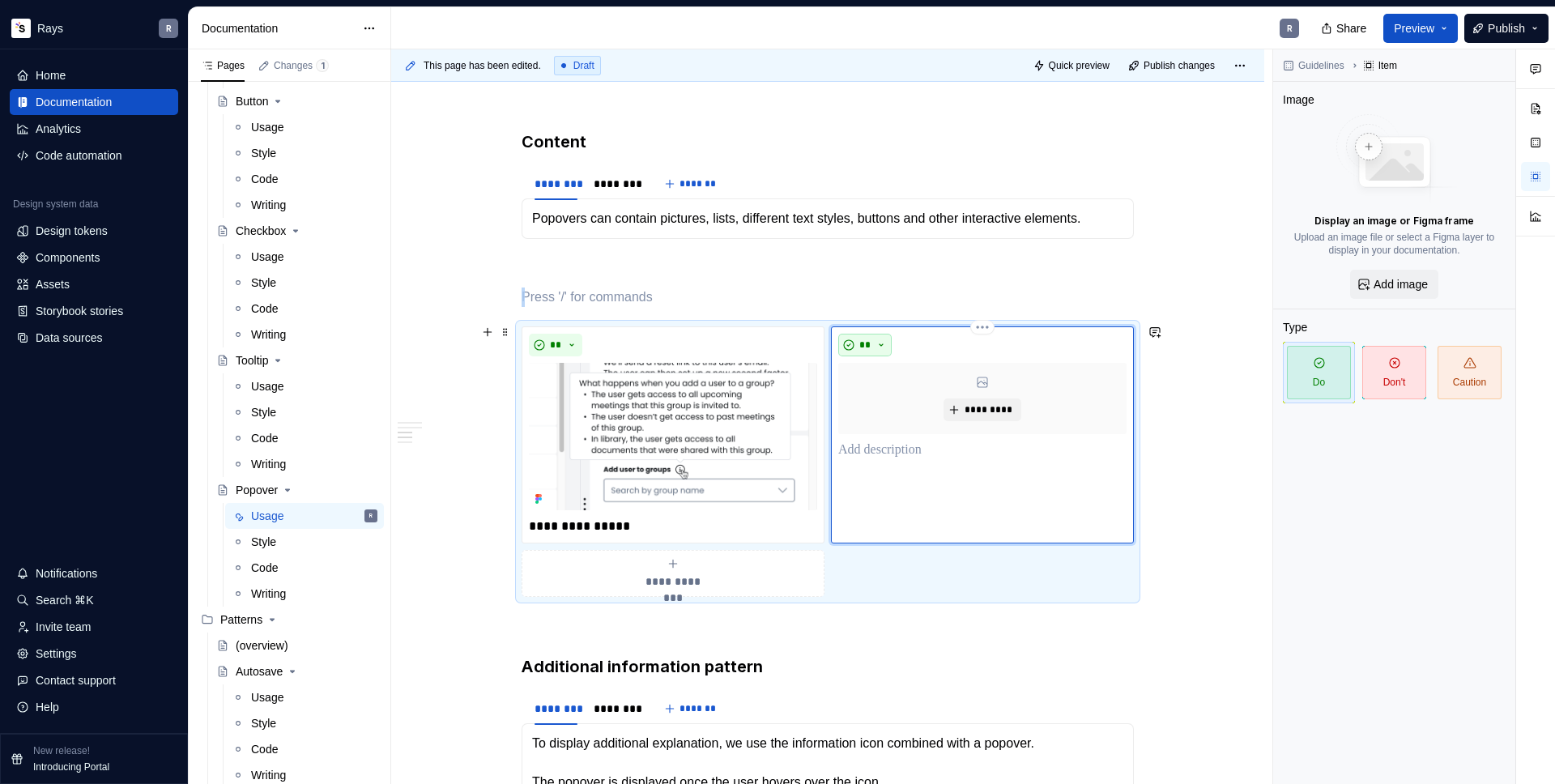
click at [871, 343] on span "**" at bounding box center [864, 344] width 13 height 13
click at [893, 393] on div "Don't" at bounding box center [900, 400] width 26 height 16
click at [994, 407] on span "*********" at bounding box center [988, 410] width 49 height 13
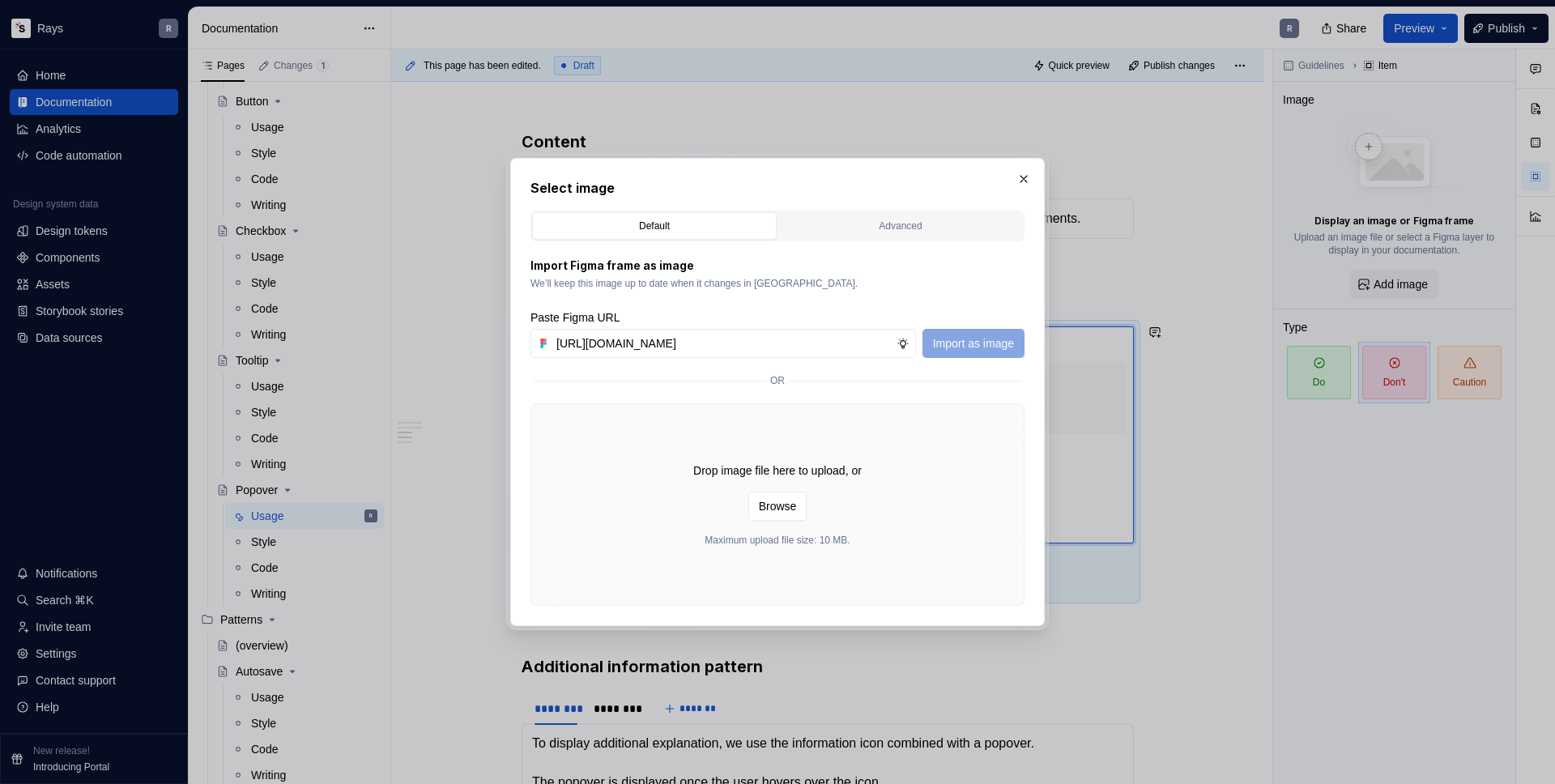
scroll to position [0, 298]
type input "[URL][DOMAIN_NAME]"
click at [947, 343] on span "Import as image" at bounding box center [973, 343] width 81 height 16
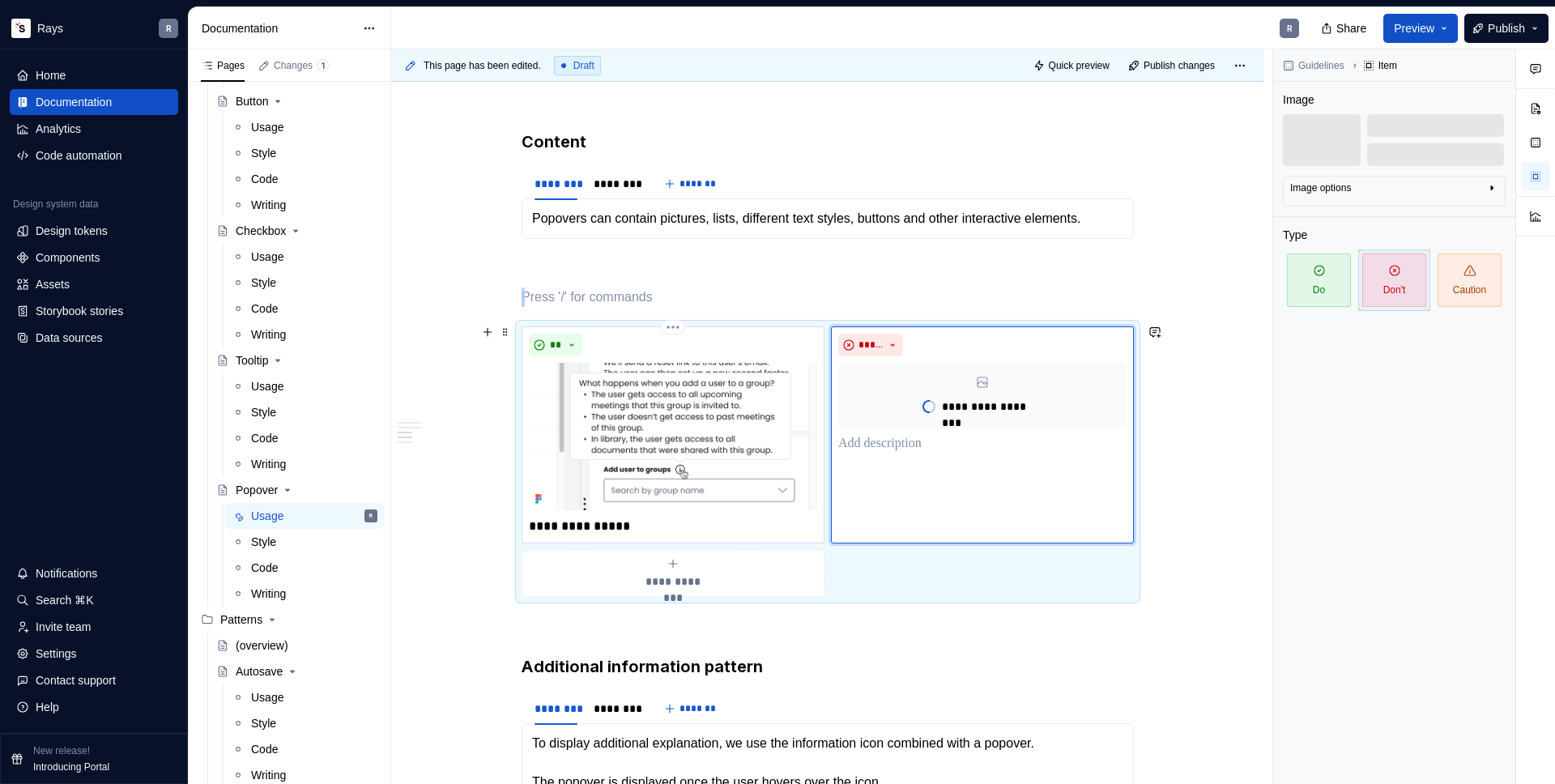
click at [641, 517] on p "**********" at bounding box center [673, 526] width 288 height 19
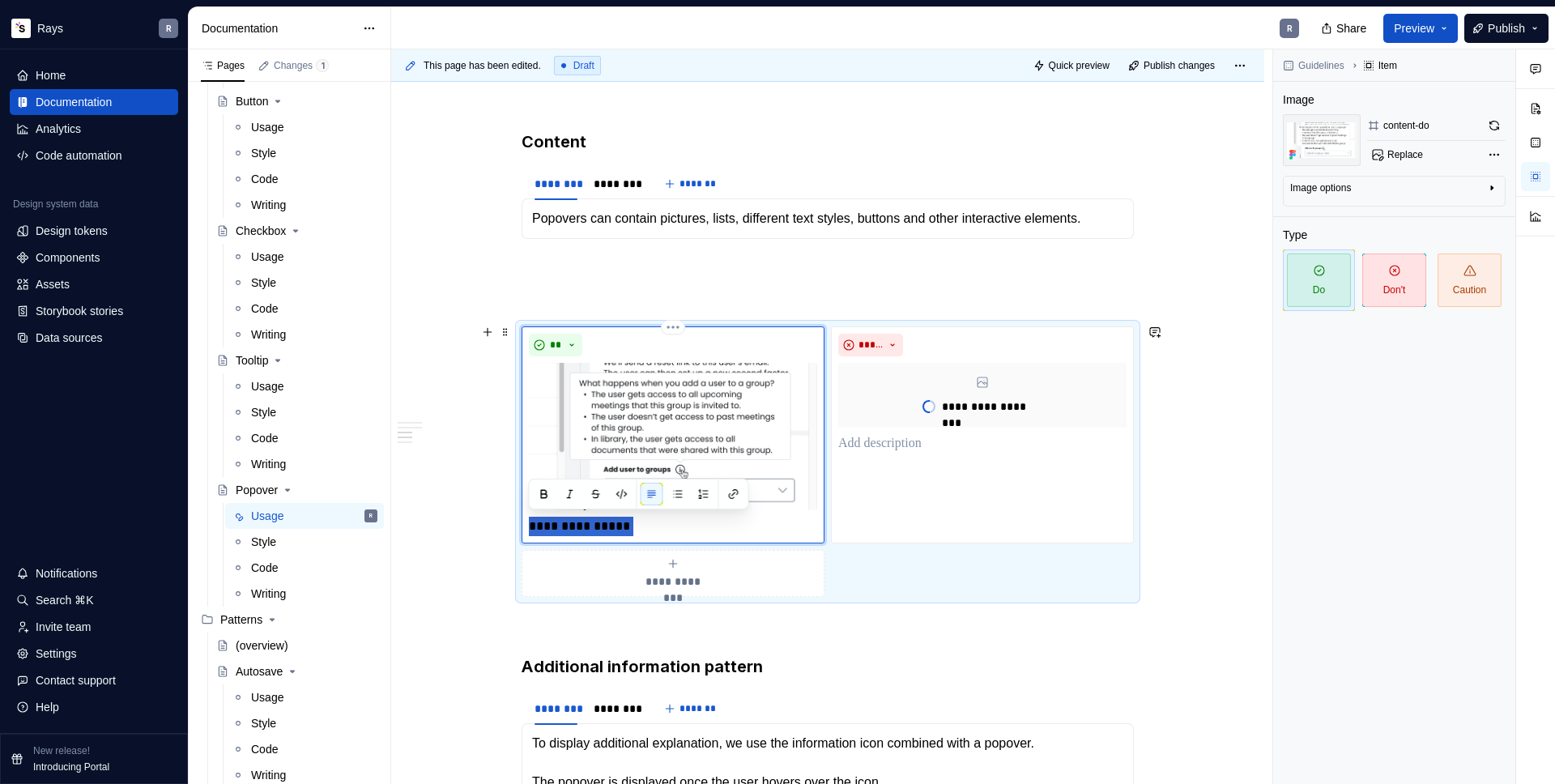
drag, startPoint x: 638, startPoint y: 523, endPoint x: 530, endPoint y: 525, distance: 108.0
click at [530, 525] on p "**********" at bounding box center [673, 526] width 288 height 19
click at [649, 526] on p "**********" at bounding box center [673, 526] width 288 height 19
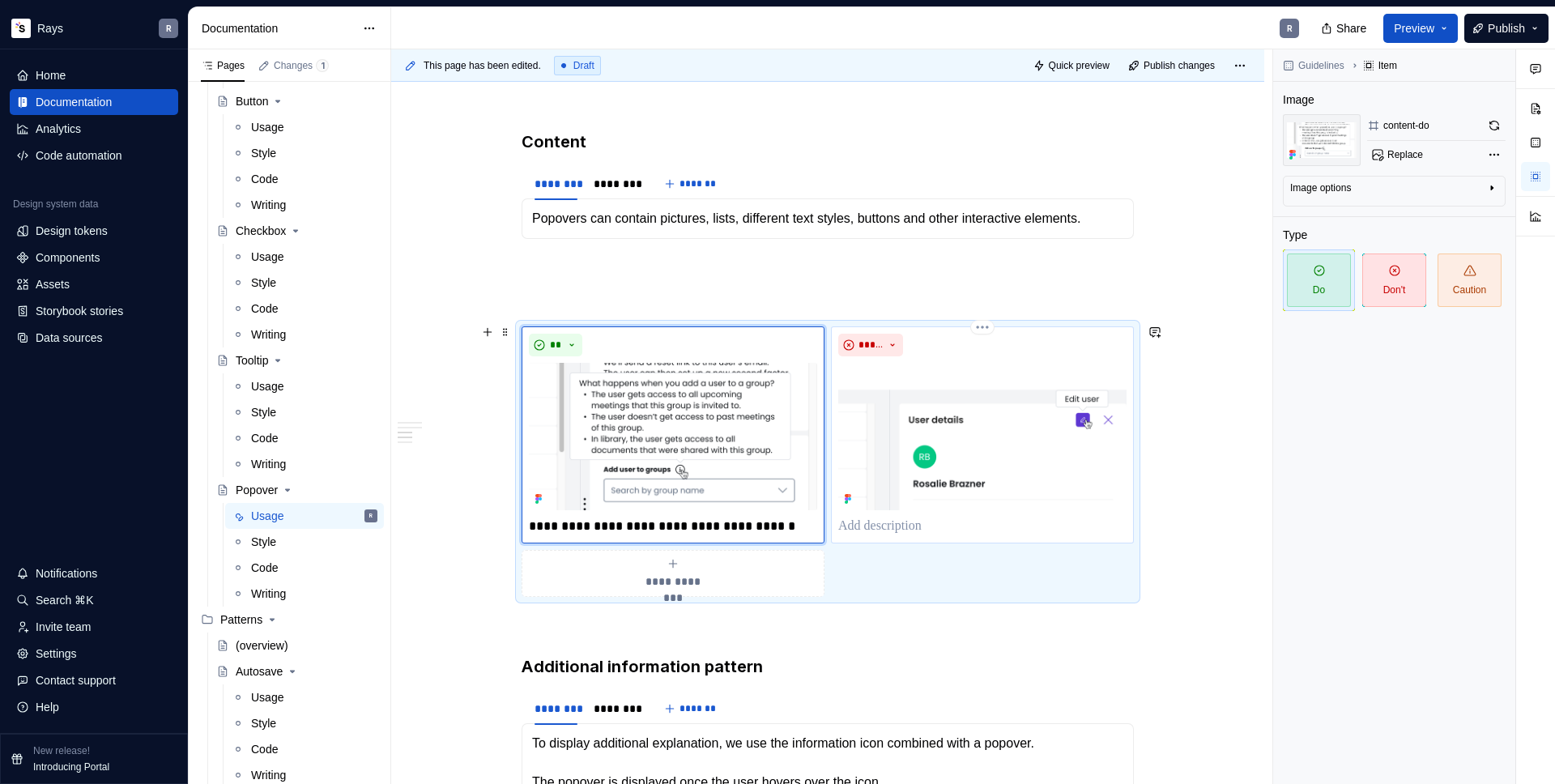
click at [857, 520] on p "To enrich screen reader interactions, please activate Accessibility in Grammarl…" at bounding box center [982, 526] width 288 height 19
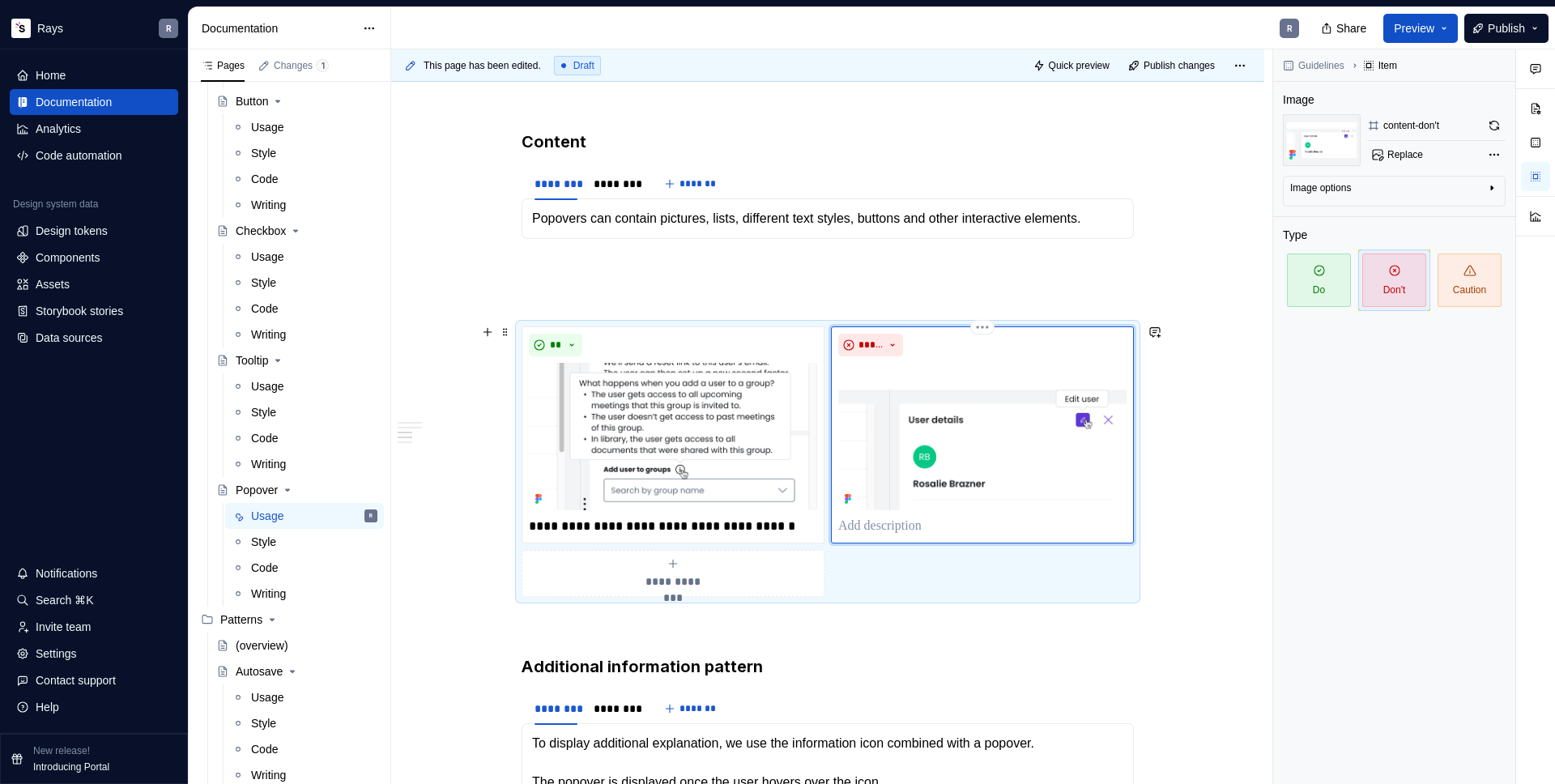
type textarea "*"
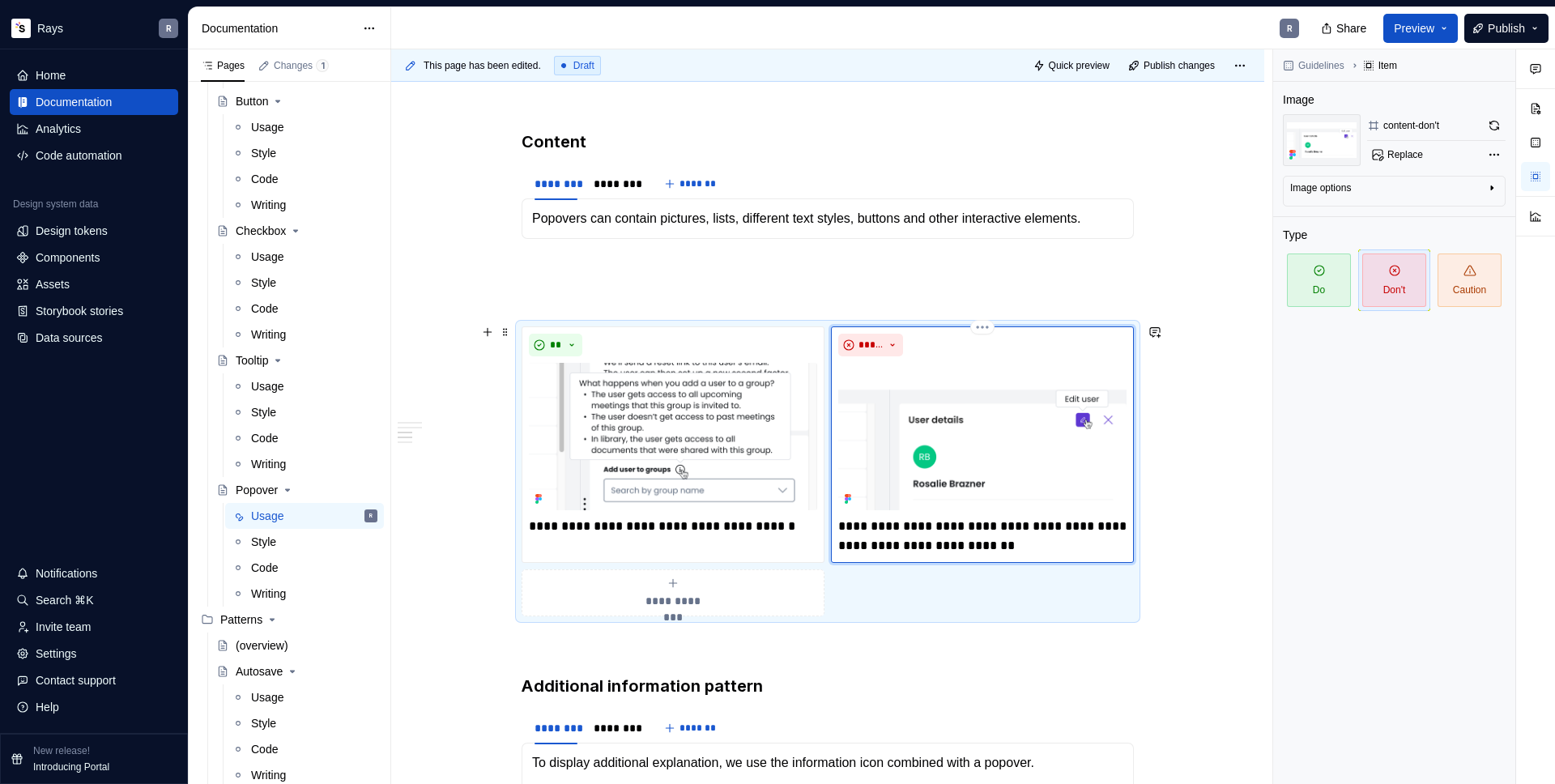
click at [958, 524] on p "**********" at bounding box center [982, 536] width 288 height 39
click at [879, 547] on p "**********" at bounding box center [982, 536] width 288 height 39
click at [605, 268] on p "To enrich screen reader interactions, please activate Accessibility in Grammarl…" at bounding box center [827, 268] width 612 height 19
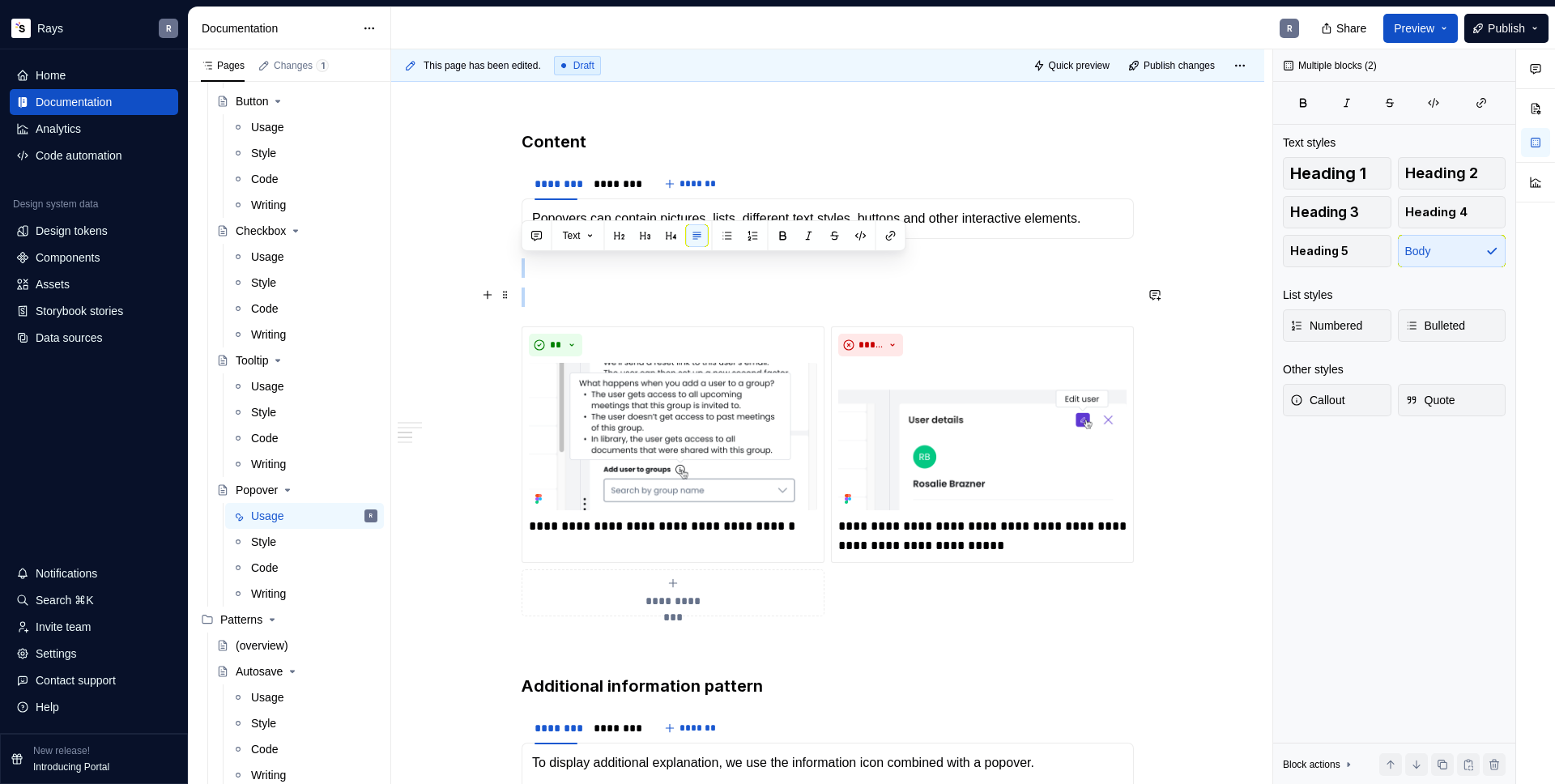
click at [580, 300] on p "To enrich screen reader interactions, please activate Accessibility in Grammarl…" at bounding box center [827, 298] width 612 height 19
click at [563, 298] on p "To enrich screen reader interactions, please activate Accessibility in Grammarl…" at bounding box center [827, 298] width 612 height 19
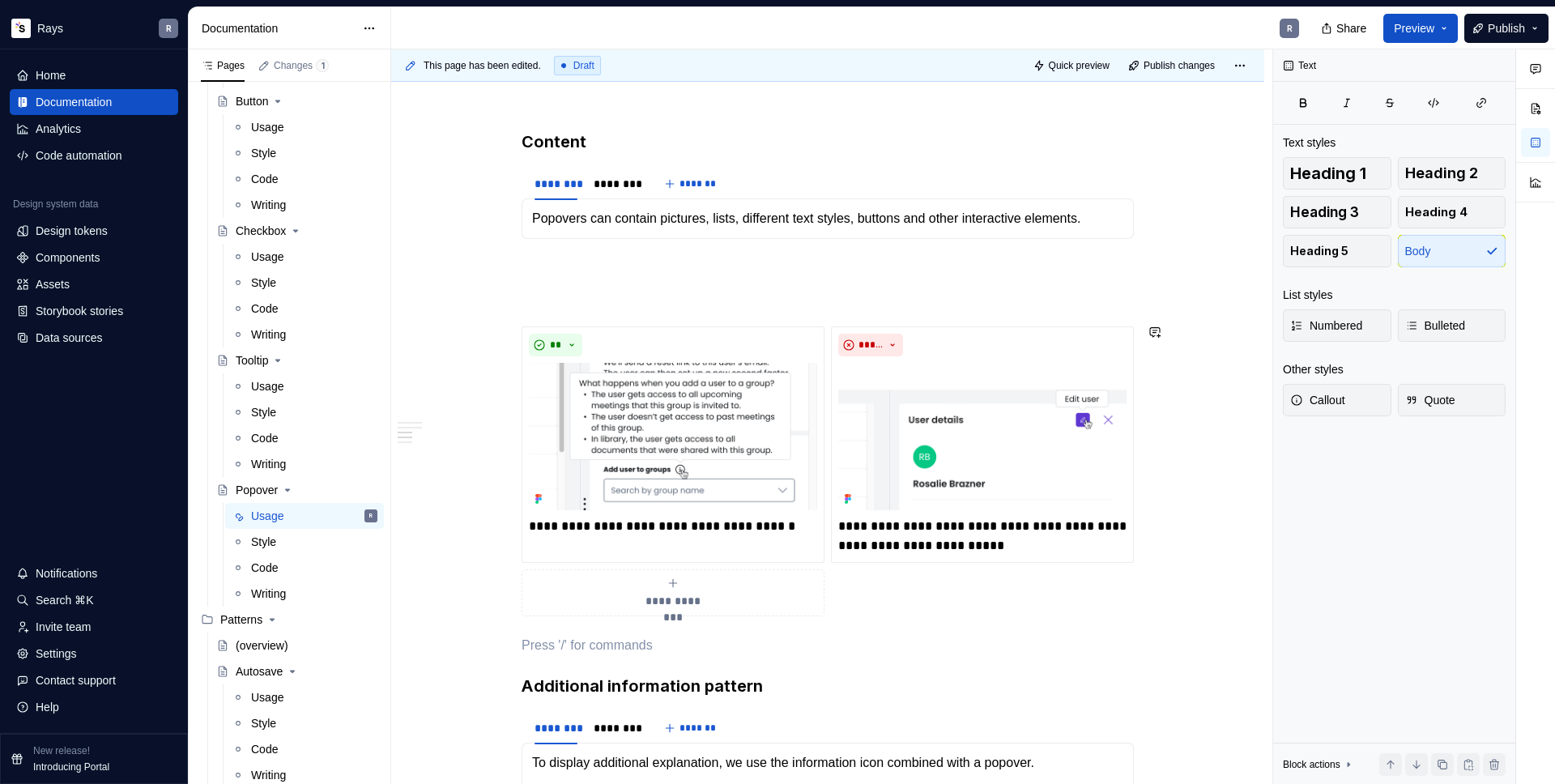
click at [567, 636] on p "To enrich screen reader interactions, please activate Accessibility in Grammarl…" at bounding box center [827, 645] width 612 height 19
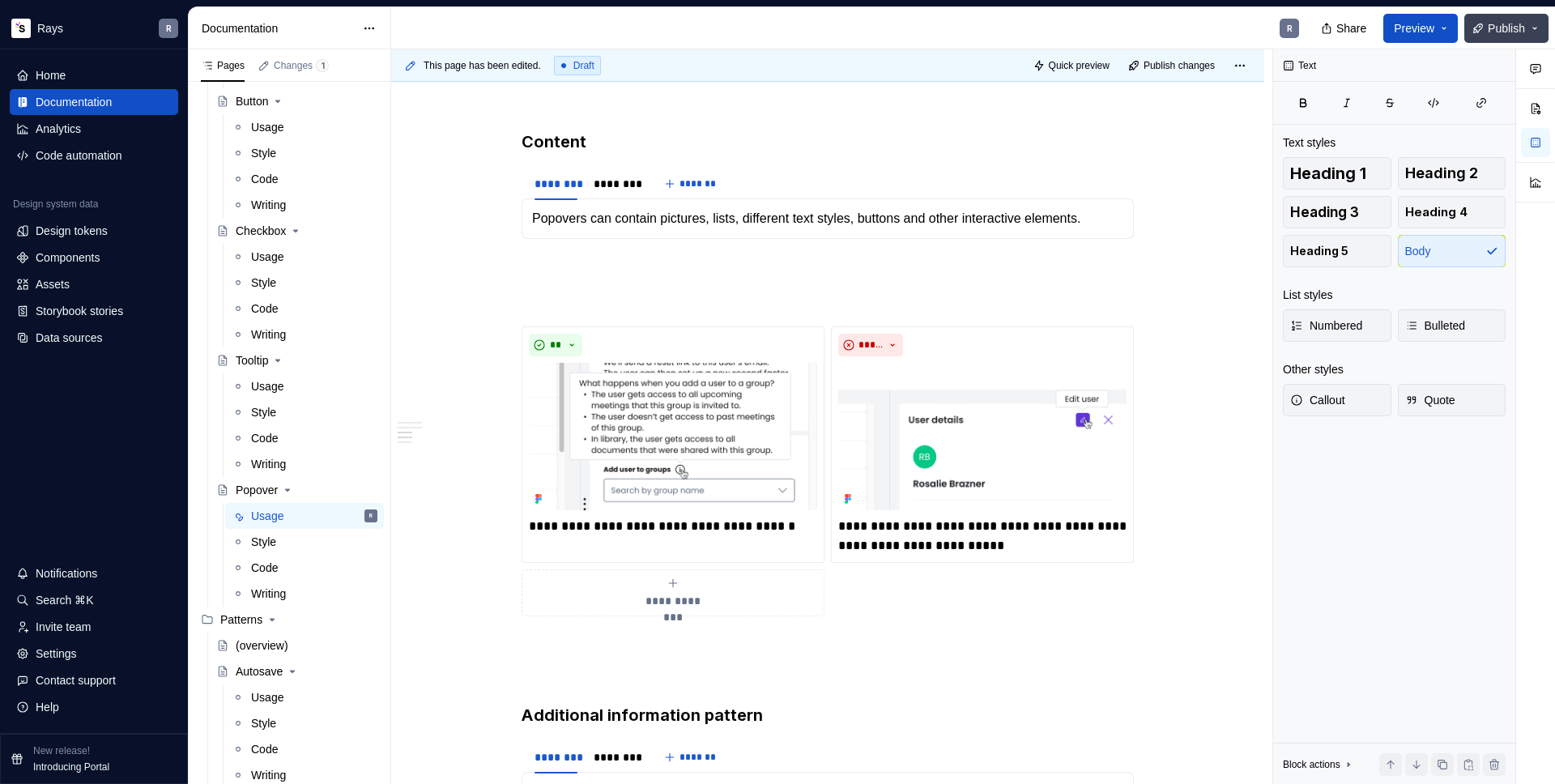
click at [1508, 27] on span "Publish" at bounding box center [1506, 28] width 37 height 16
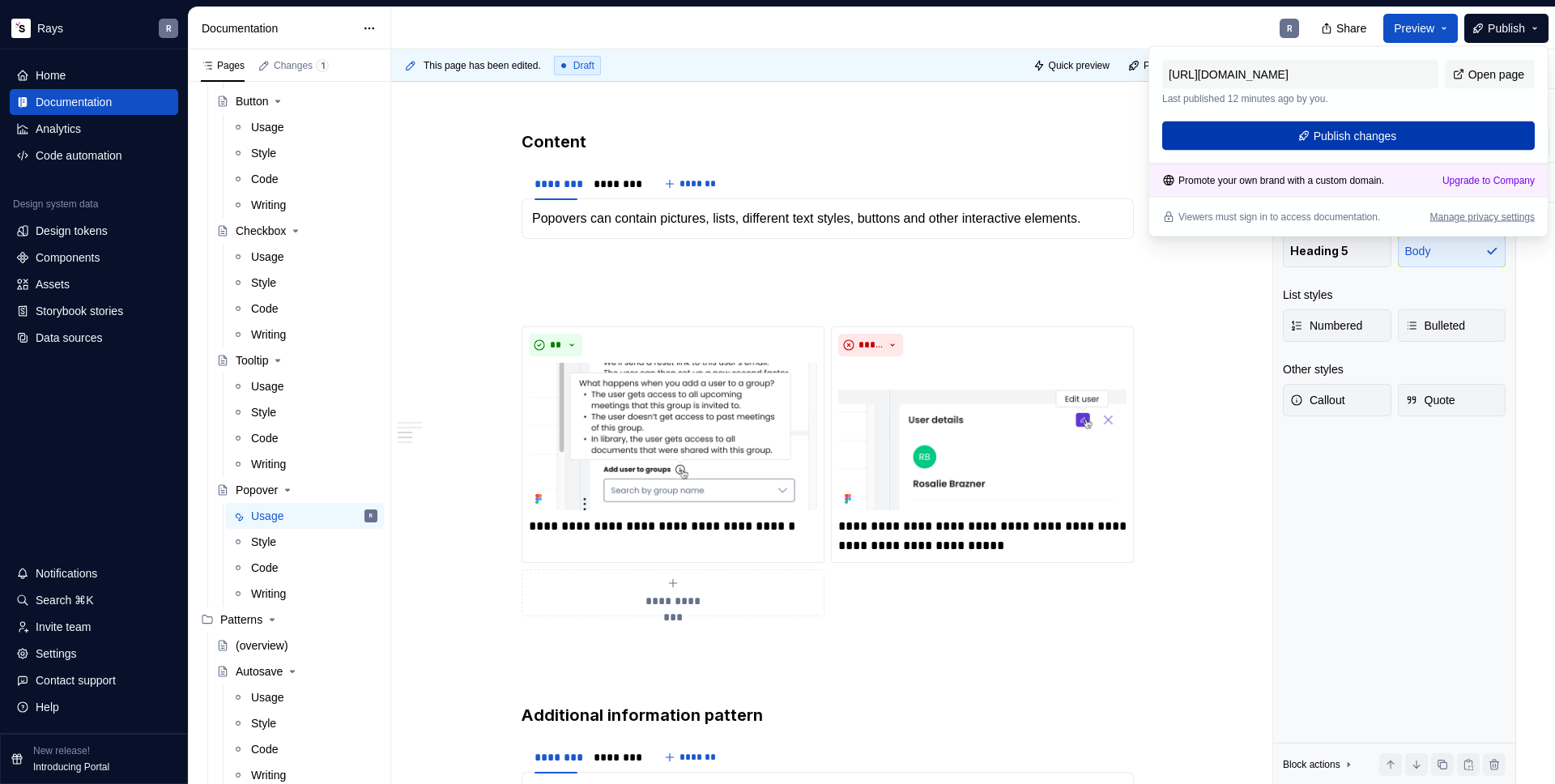
click at [1302, 147] on button "Publish changes" at bounding box center [1348, 136] width 373 height 29
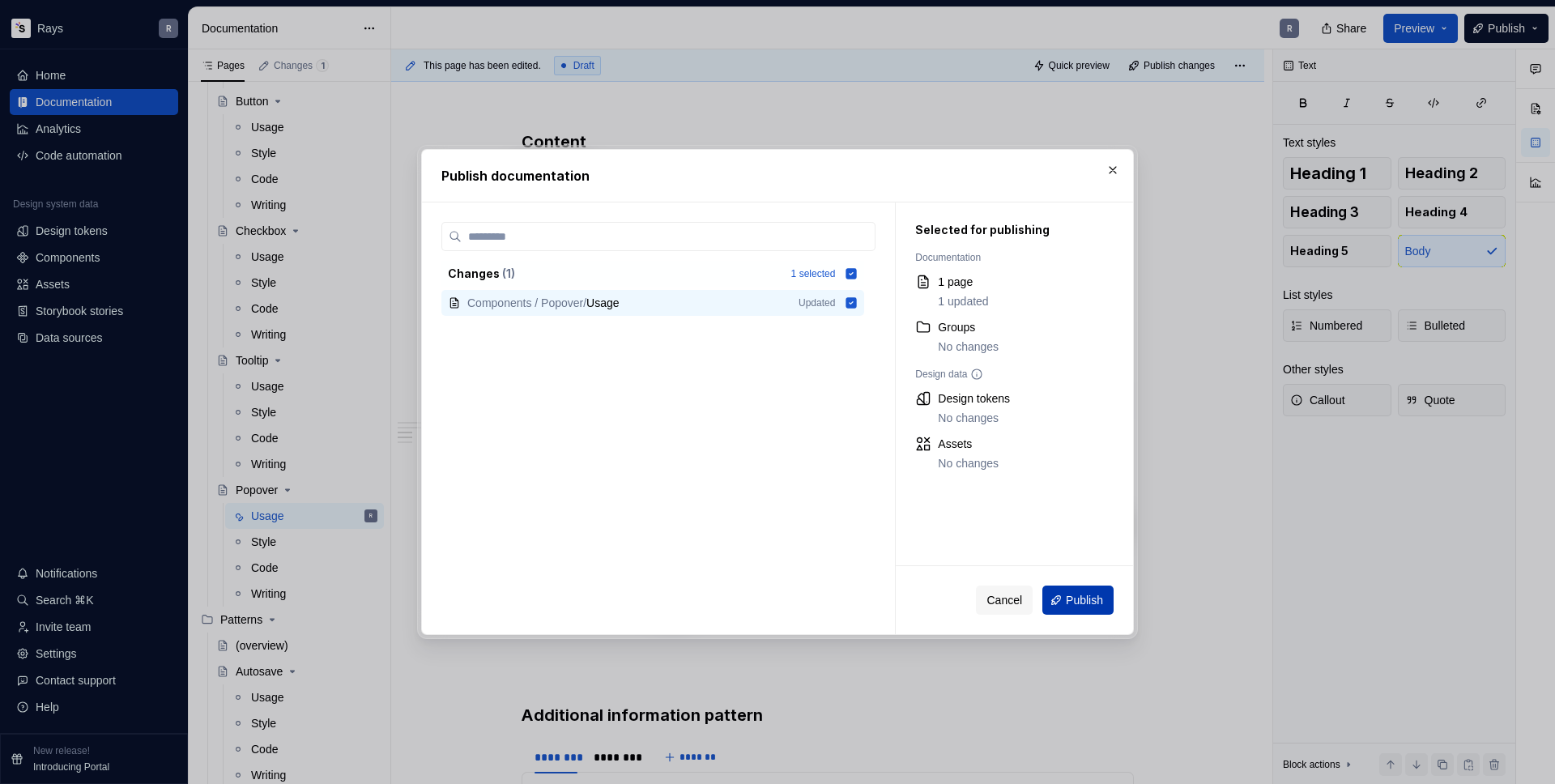
click at [1059, 587] on button "Publish" at bounding box center [1077, 599] width 72 height 29
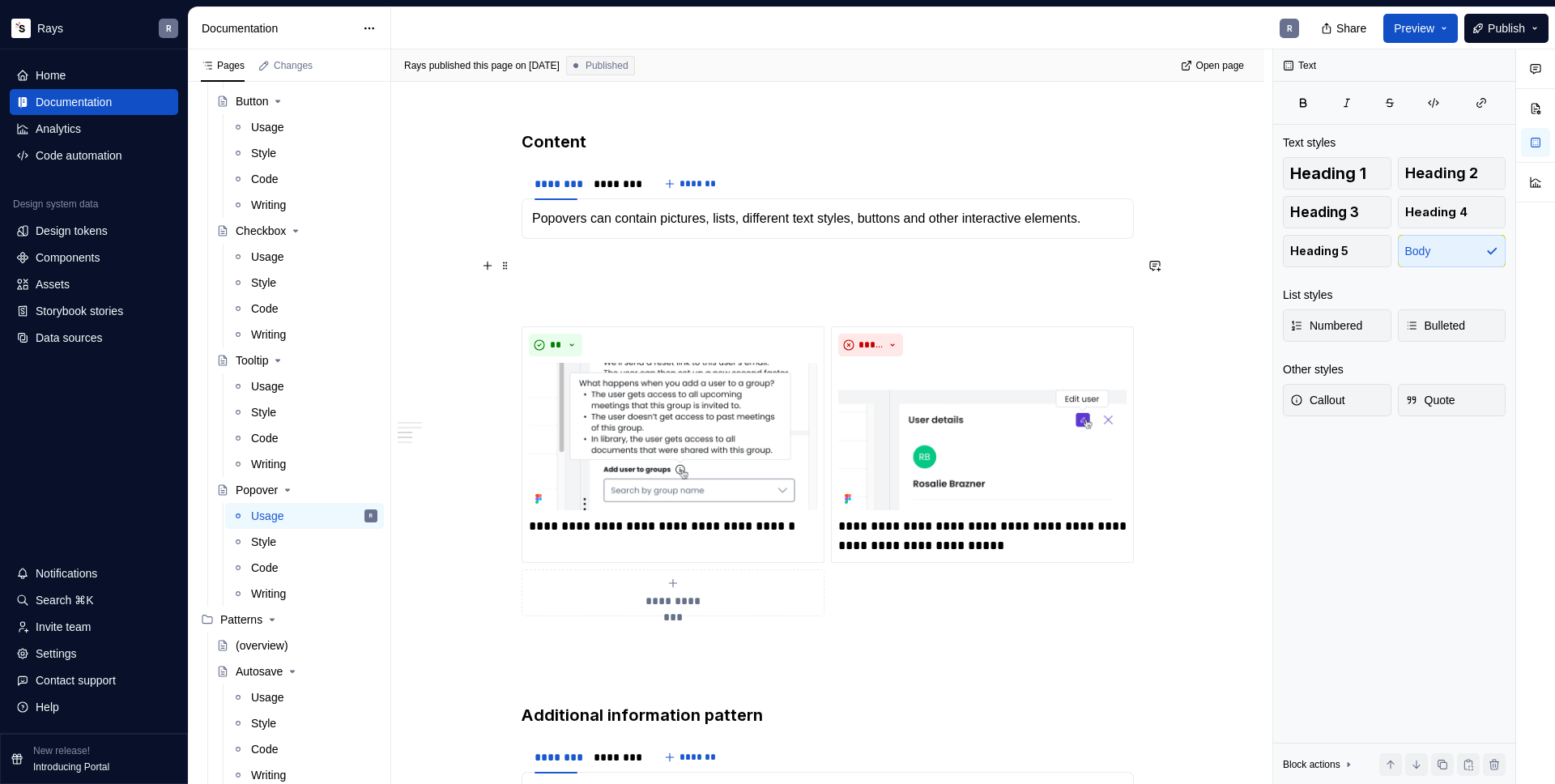
click at [562, 274] on p "To enrich screen reader interactions, please activate Accessibility in Grammarl…" at bounding box center [827, 268] width 612 height 19
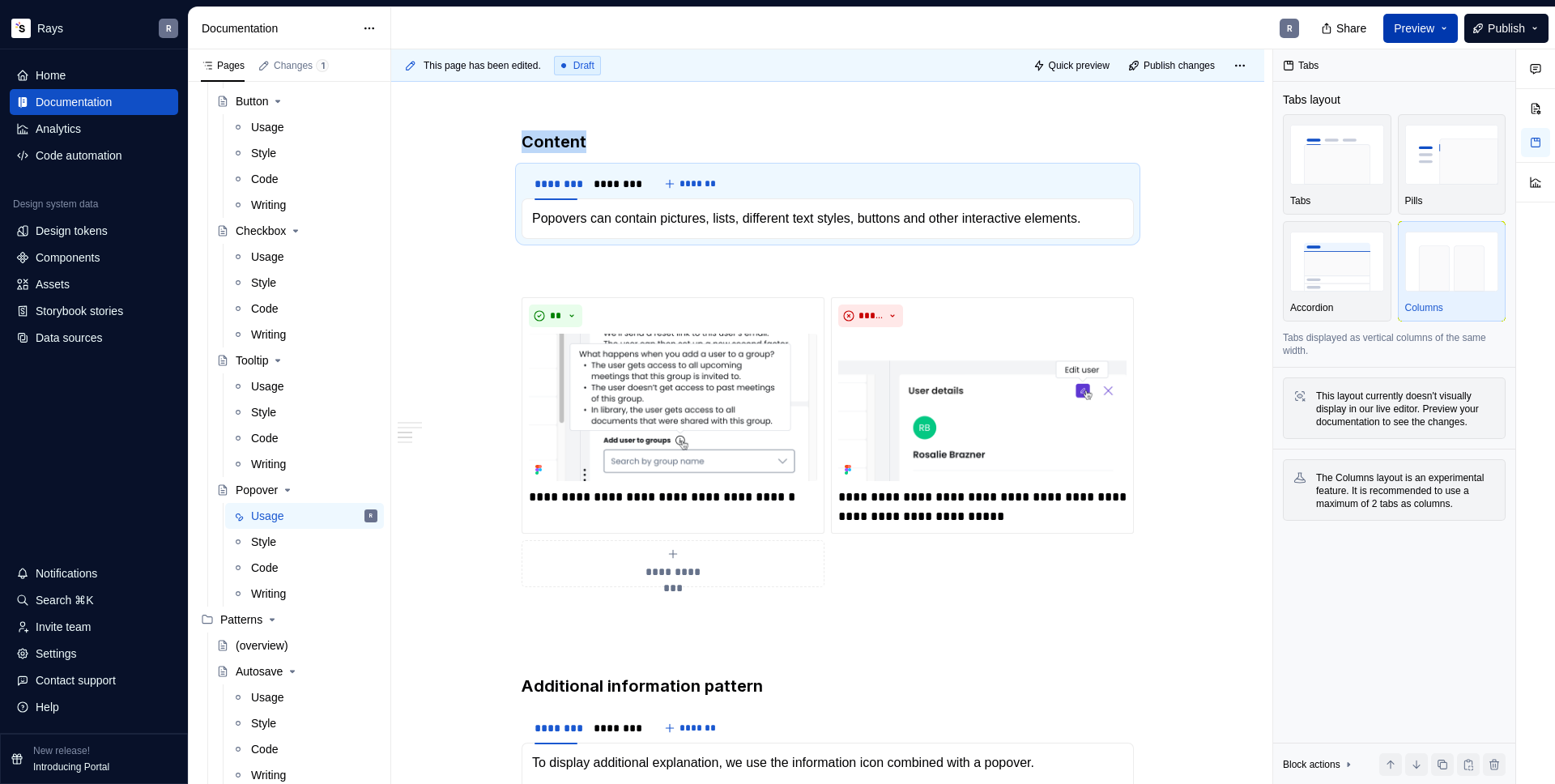
click at [1420, 28] on span "Preview" at bounding box center [1414, 28] width 41 height 16
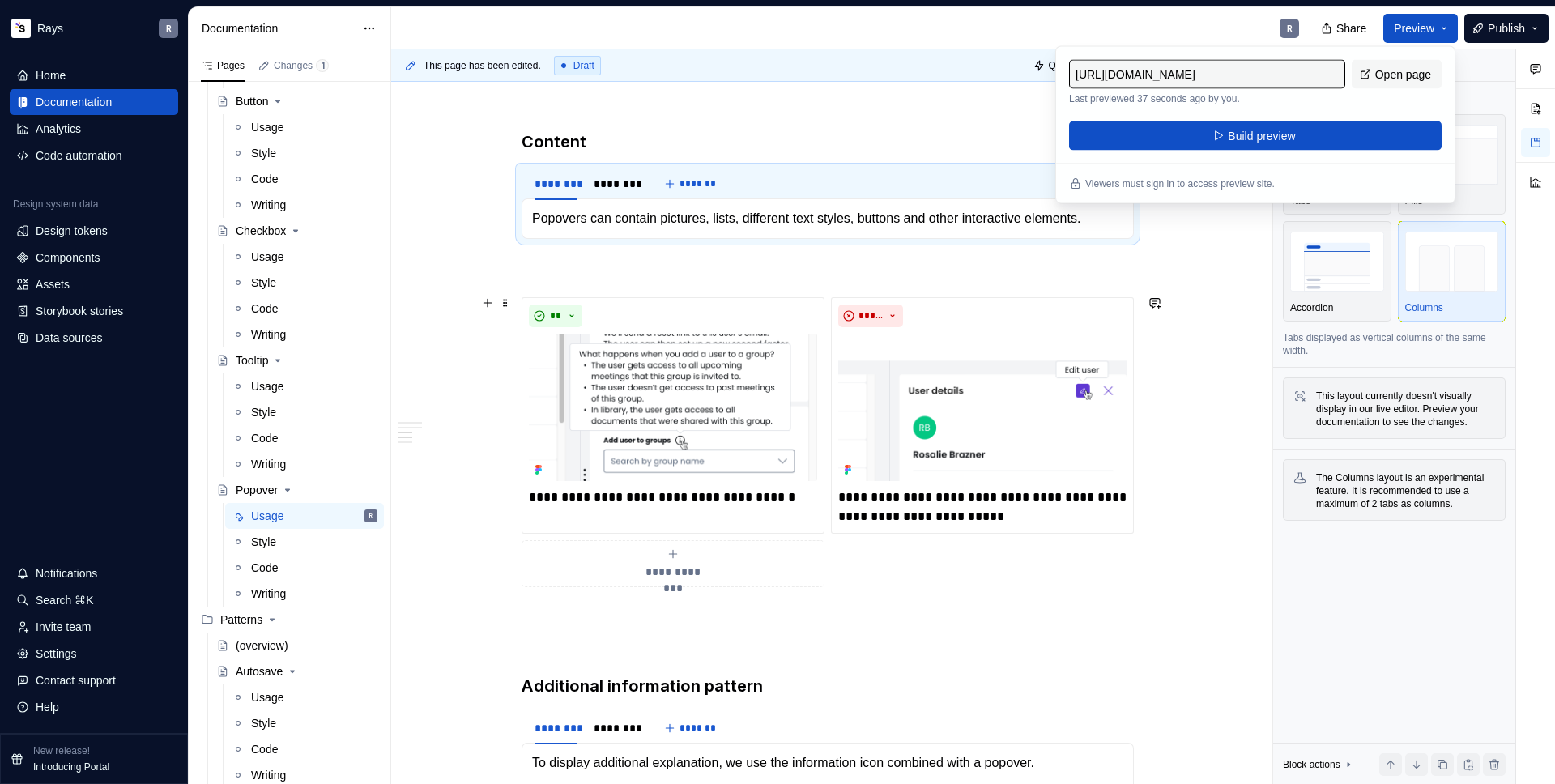
click at [468, 339] on div "Takeaways 👉 Show one popover at a time. Displaying multiple popovers clutters t…" at bounding box center [827, 477] width 873 height 2190
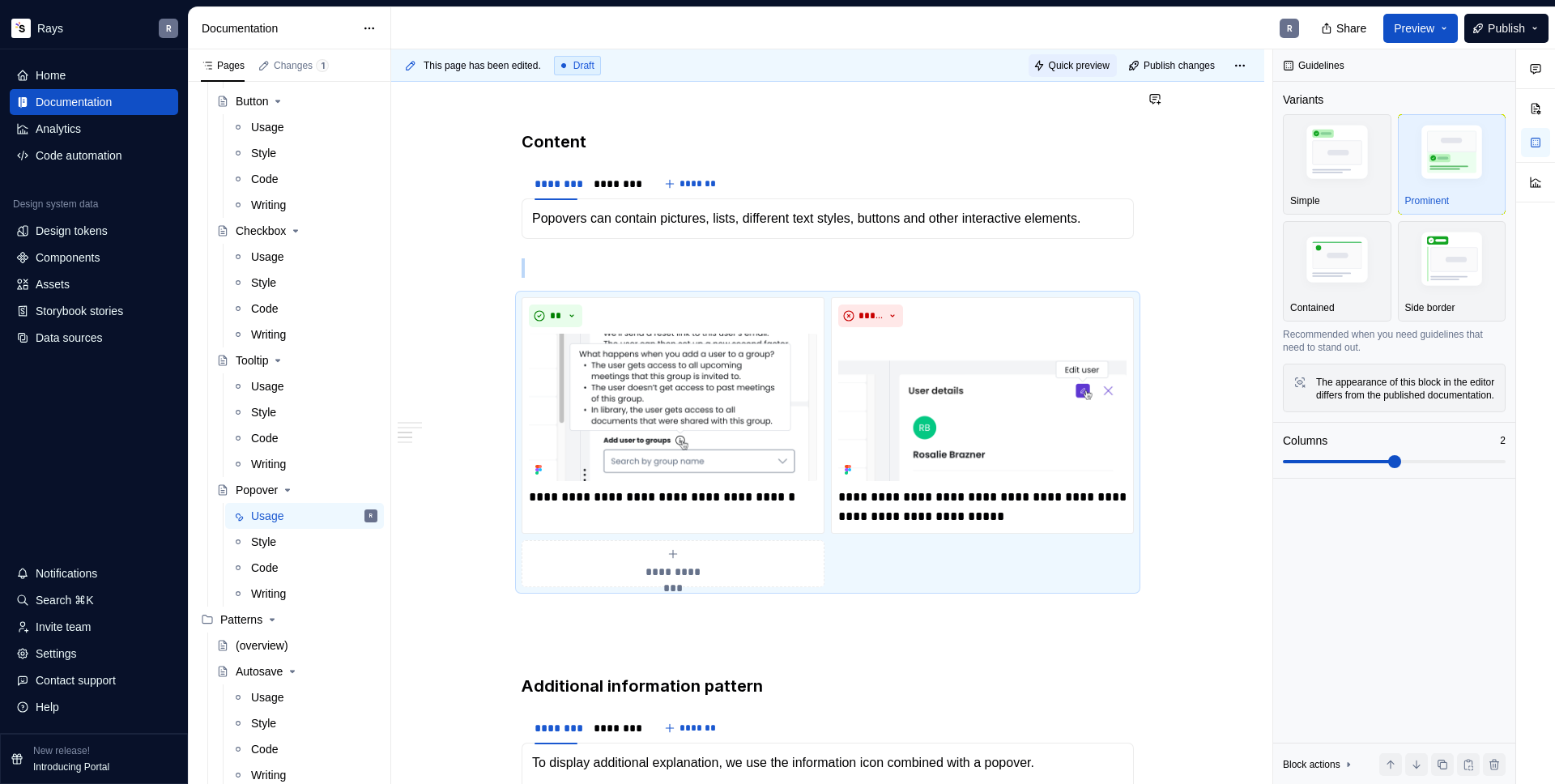
click at [1059, 63] on span "Quick preview" at bounding box center [1079, 65] width 61 height 13
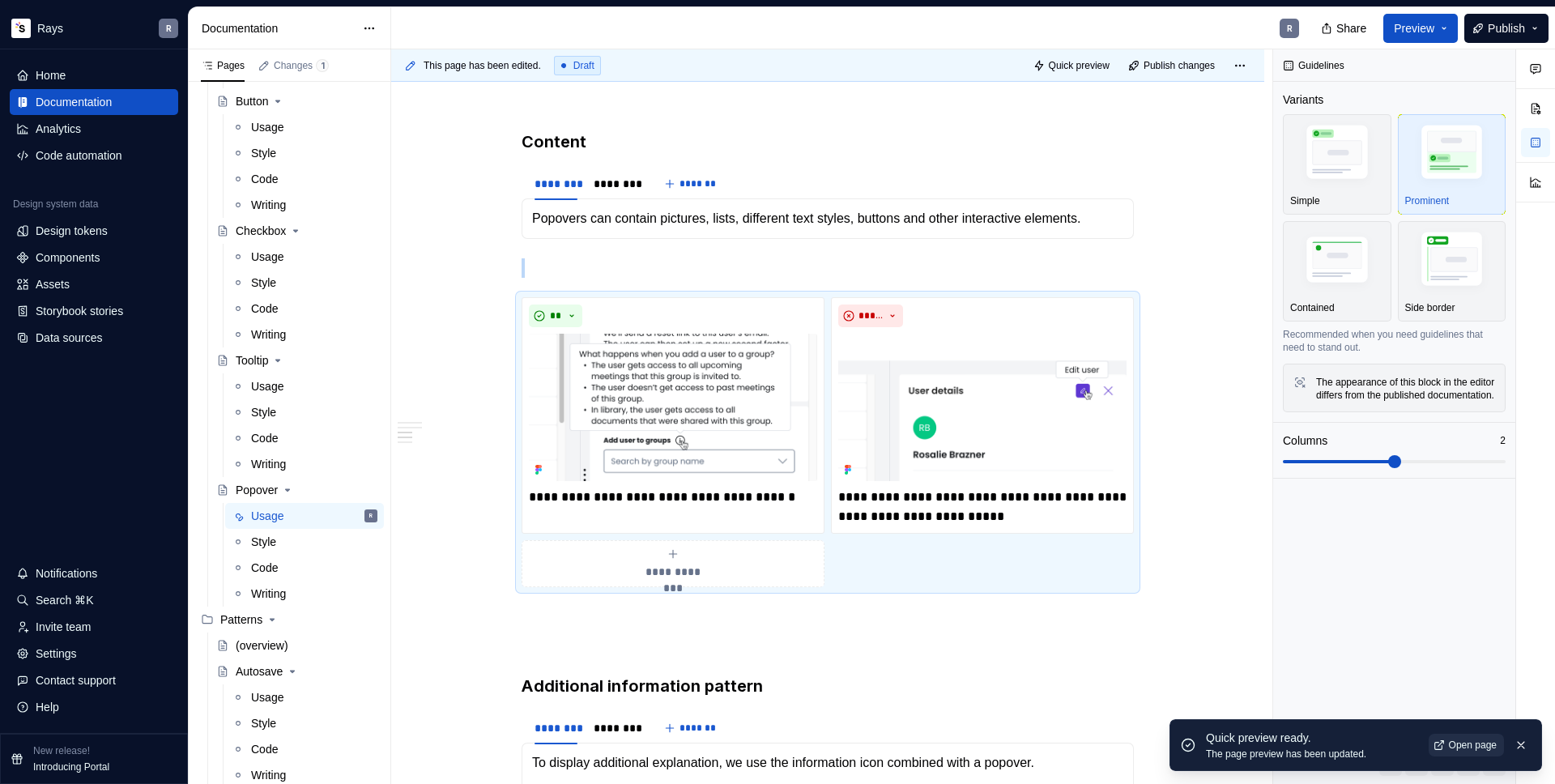
click at [1452, 746] on span "Open page" at bounding box center [1472, 744] width 48 height 13
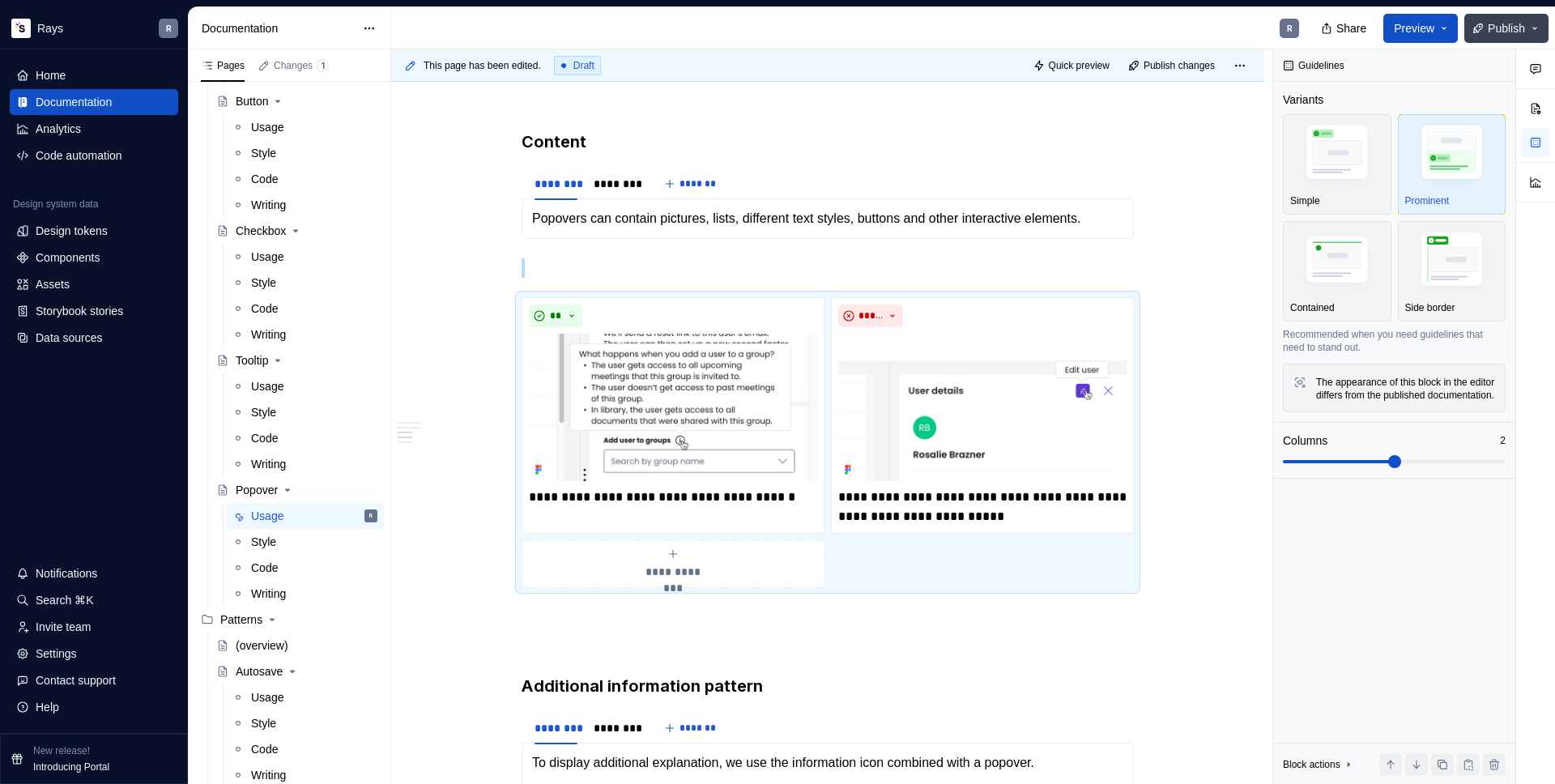
click at [1498, 22] on span "Publish" at bounding box center [1506, 28] width 37 height 16
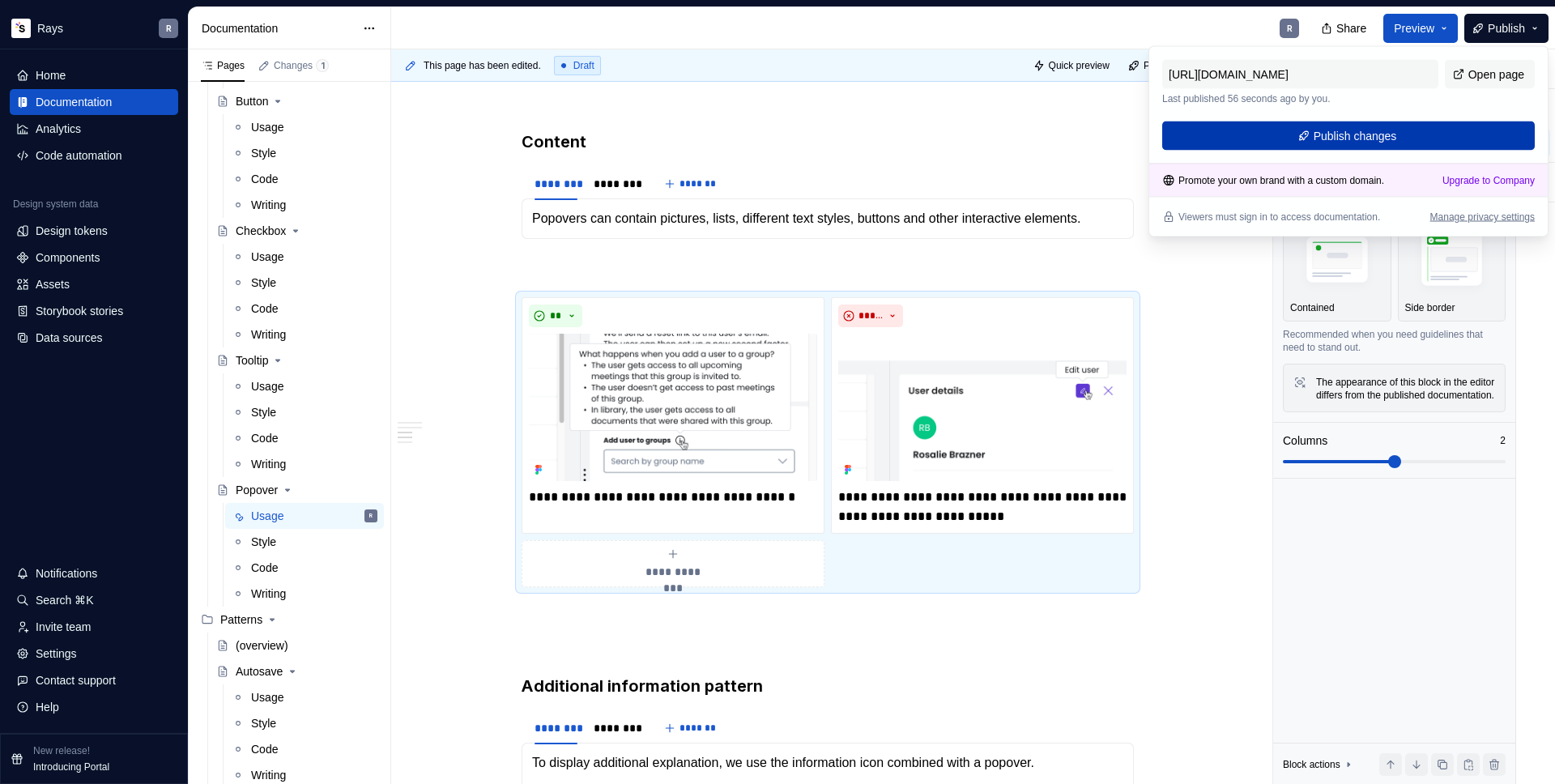
click at [1405, 144] on button "Publish changes" at bounding box center [1348, 136] width 373 height 29
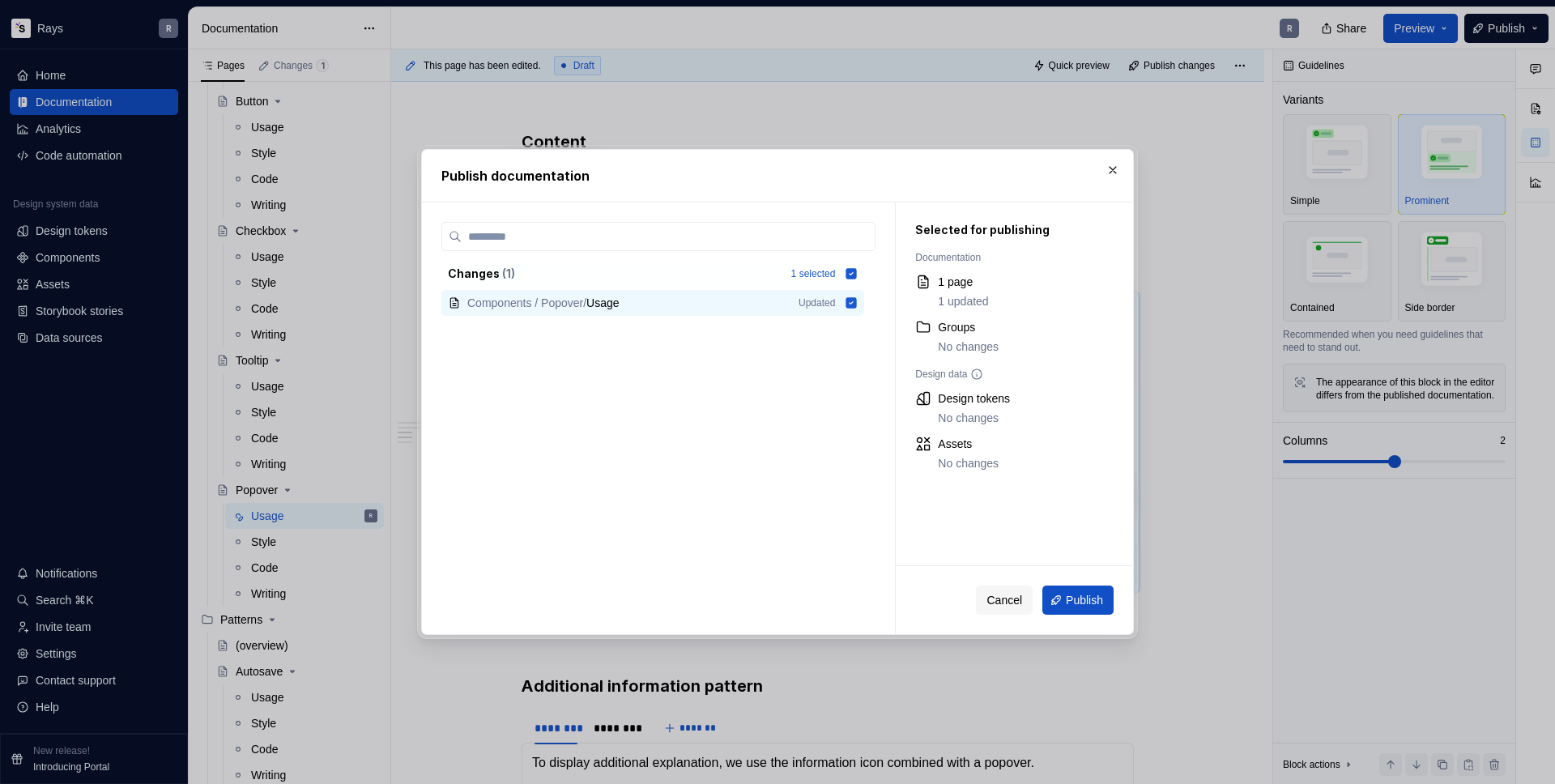
click at [1097, 599] on span "Publish" at bounding box center [1084, 599] width 37 height 16
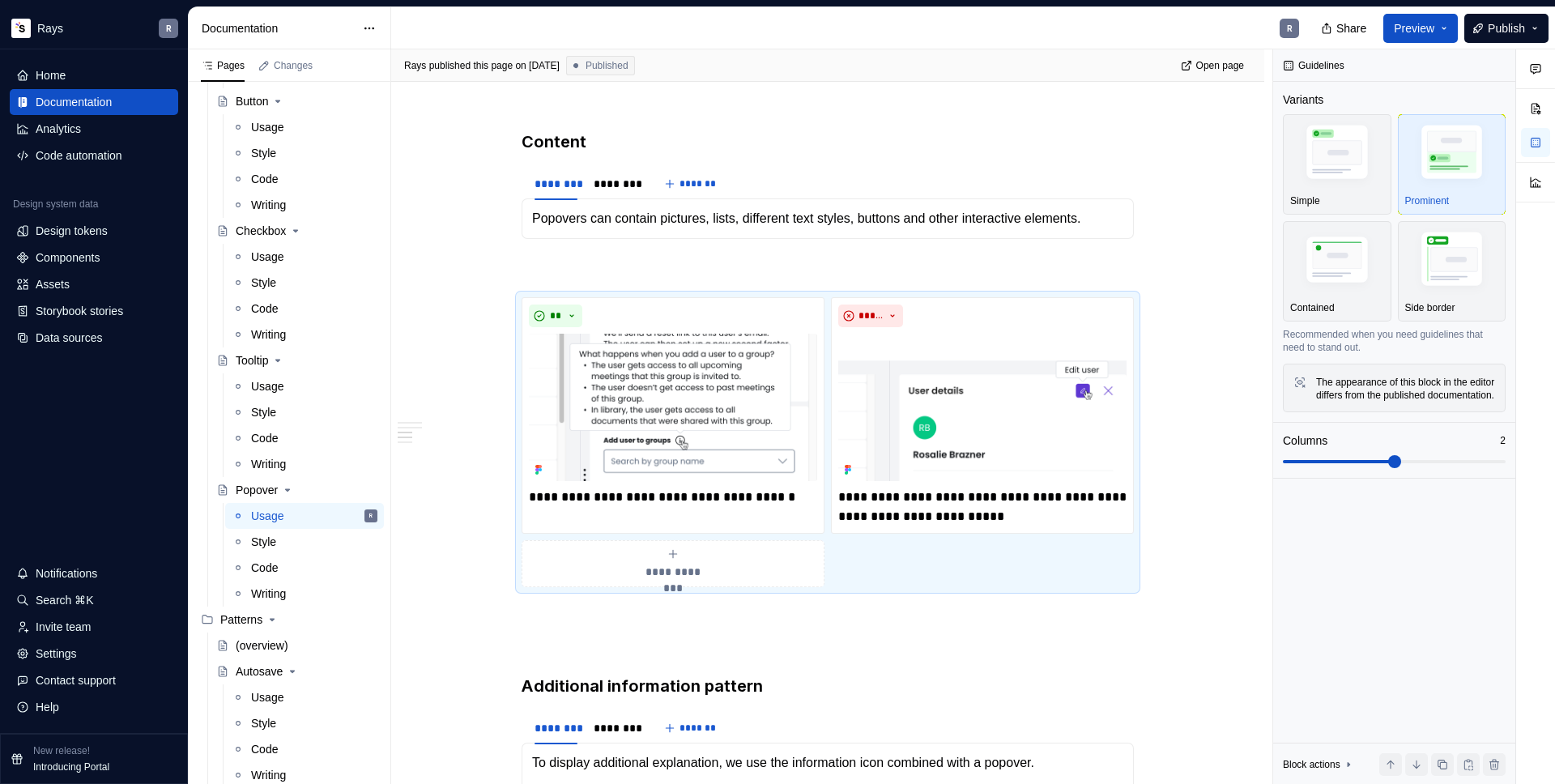
type textarea "*"
